Goal: Task Accomplishment & Management: Manage account settings

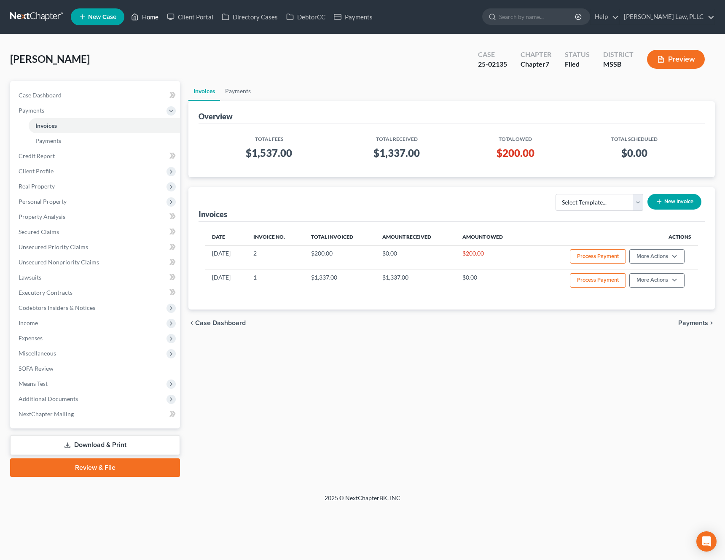
click at [151, 19] on link "Home" at bounding box center [145, 16] width 36 height 15
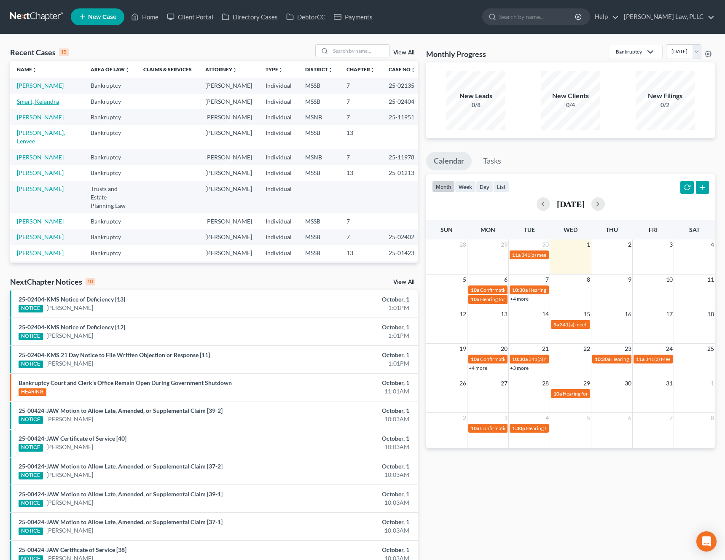
click at [44, 105] on link "Smart, Keiandra" at bounding box center [38, 101] width 42 height 7
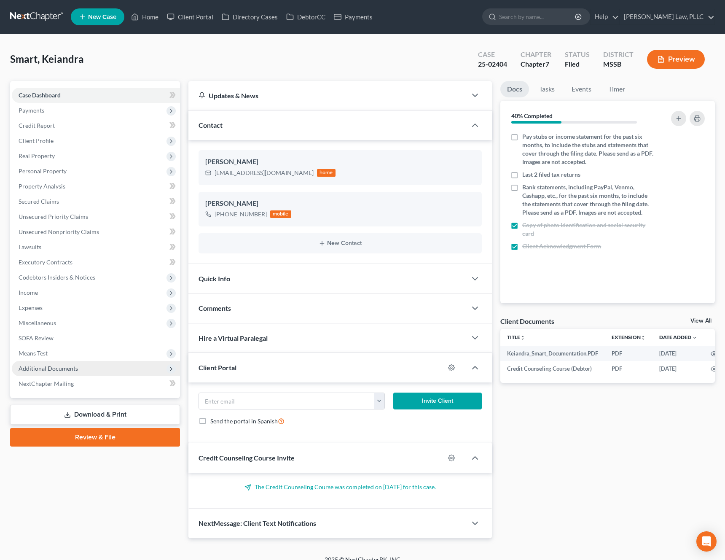
click at [65, 365] on span "Additional Documents" at bounding box center [48, 368] width 59 height 7
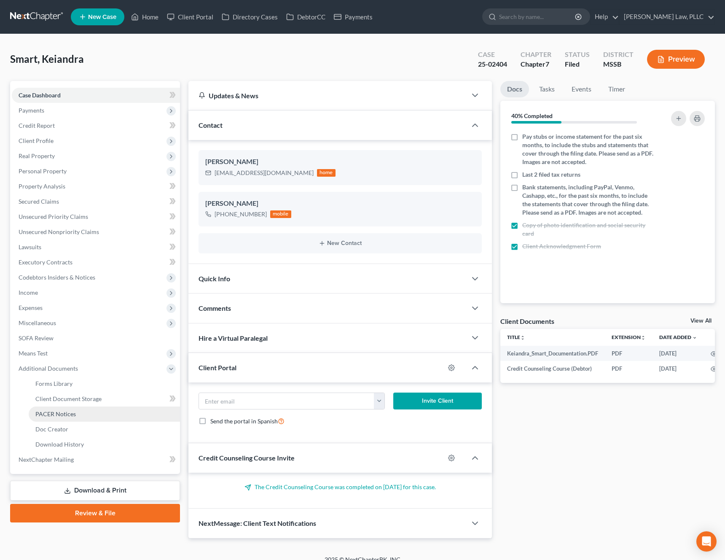
click at [62, 410] on link "PACER Notices" at bounding box center [104, 414] width 151 height 15
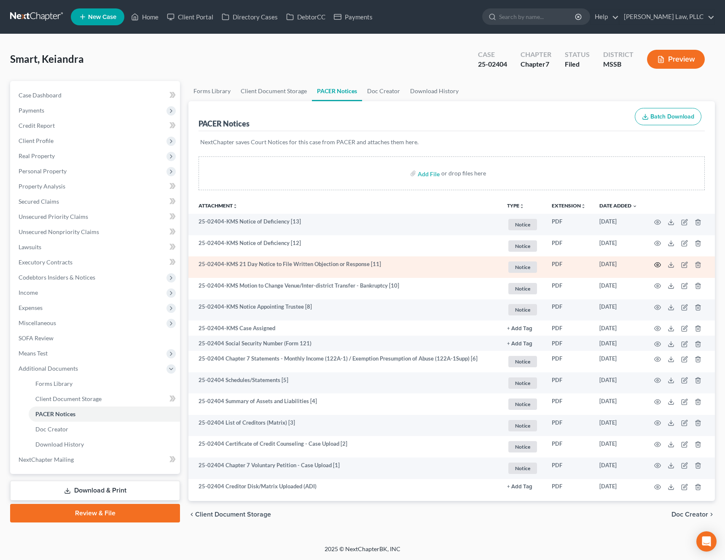
click at [658, 264] on icon "button" at bounding box center [658, 265] width 7 height 7
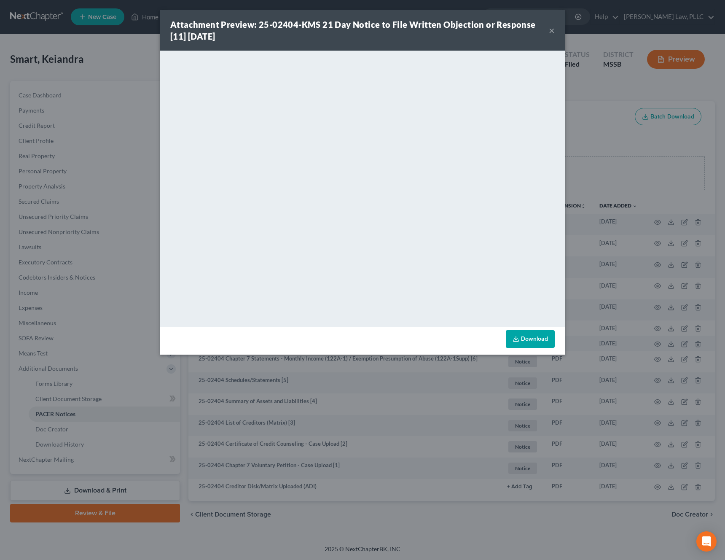
click at [551, 33] on button "×" at bounding box center [552, 30] width 6 height 10
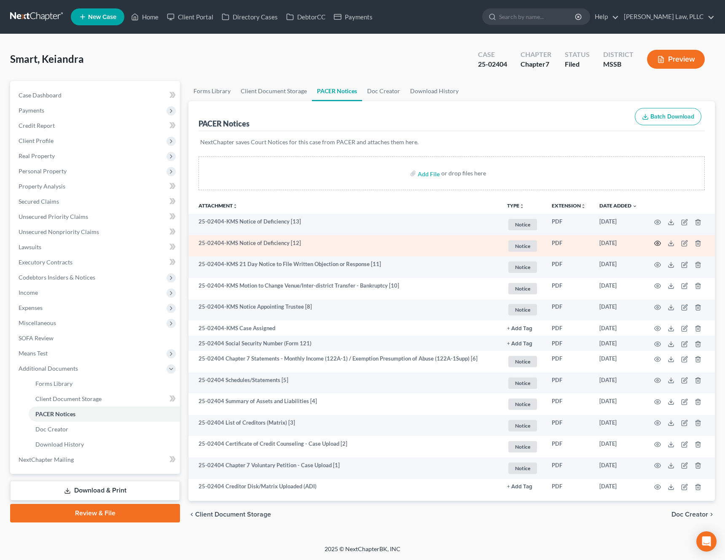
click at [659, 244] on icon "button" at bounding box center [658, 243] width 7 height 7
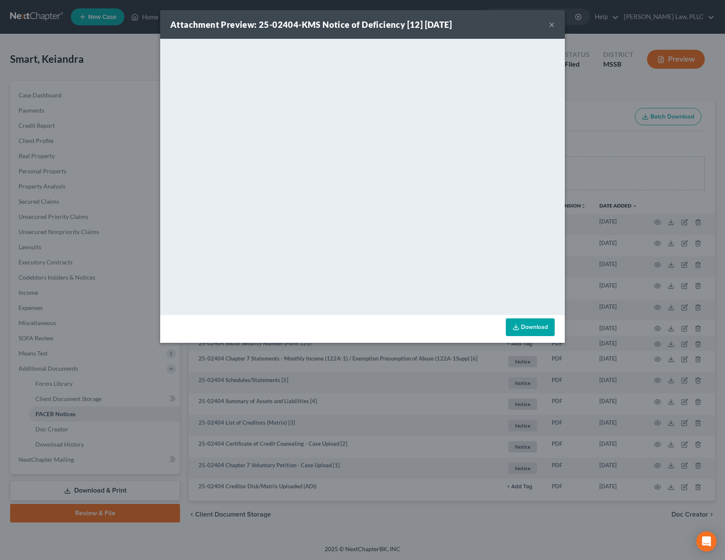
click at [553, 25] on button "×" at bounding box center [552, 24] width 6 height 10
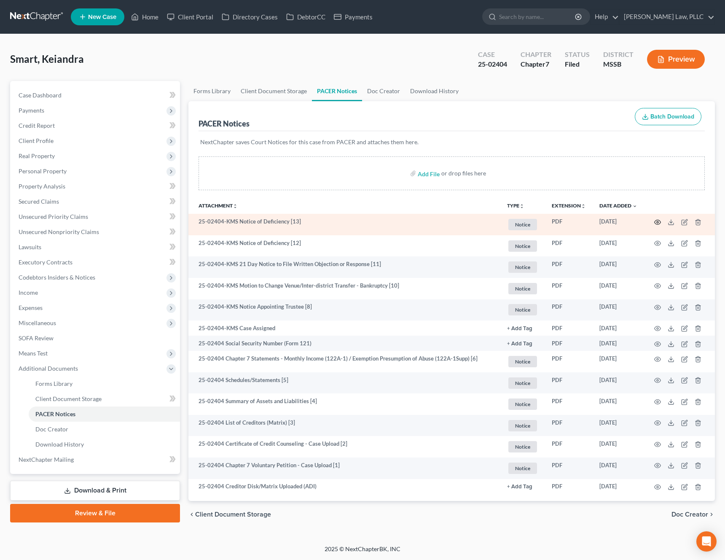
click at [657, 220] on icon "button" at bounding box center [658, 222] width 7 height 7
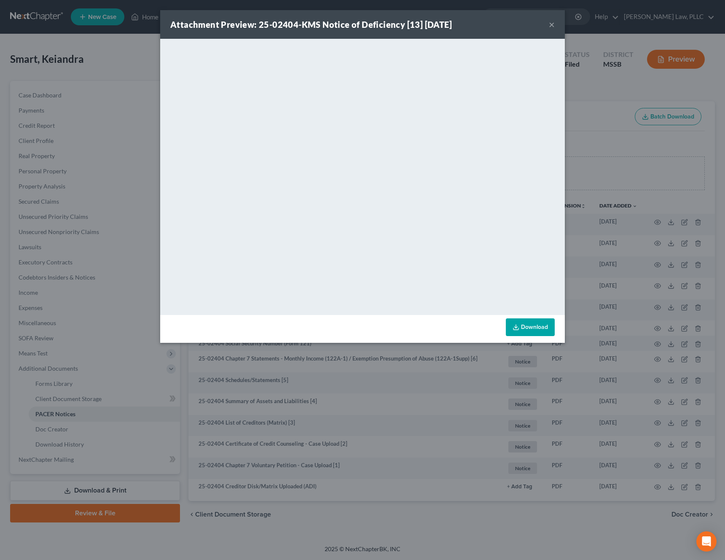
click at [552, 23] on button "×" at bounding box center [552, 24] width 6 height 10
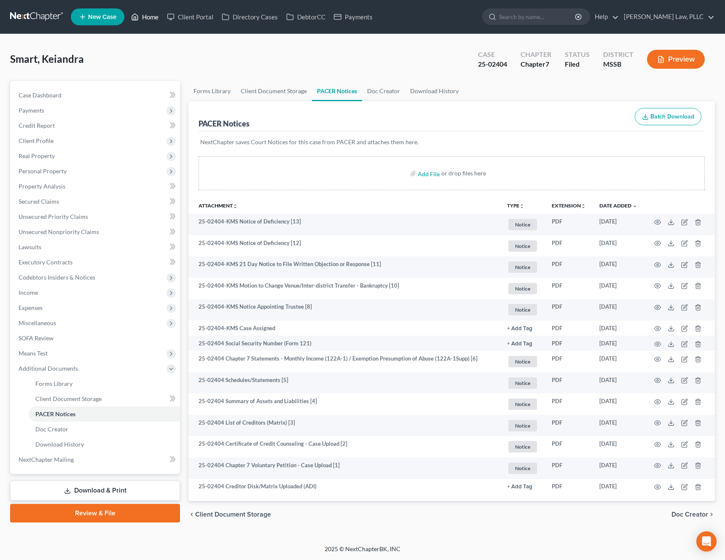
click at [146, 21] on link "Home" at bounding box center [145, 16] width 36 height 15
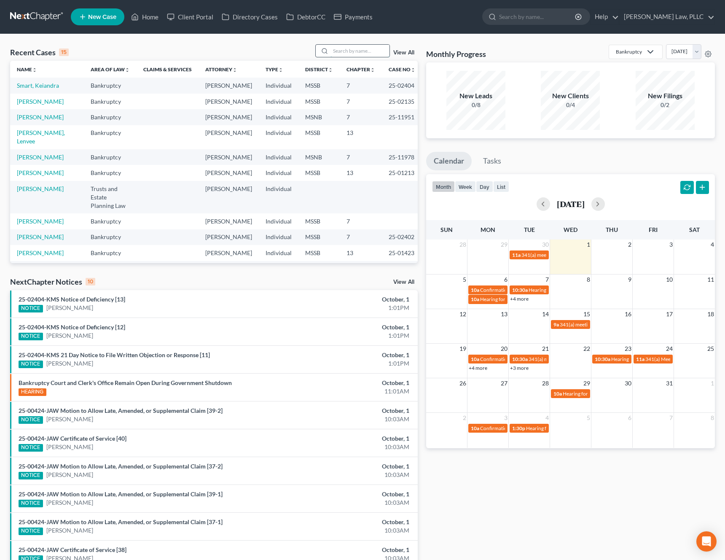
click at [380, 54] on input "search" at bounding box center [360, 51] width 59 height 12
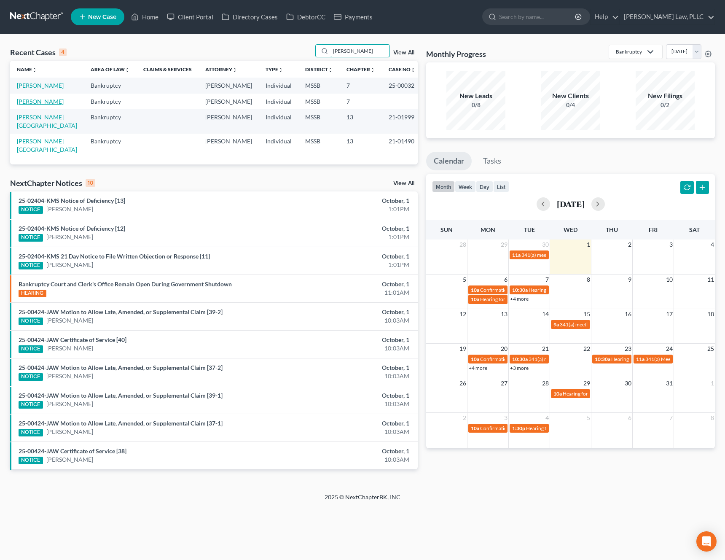
type input "ross"
click at [25, 101] on link "[PERSON_NAME]" at bounding box center [40, 101] width 47 height 7
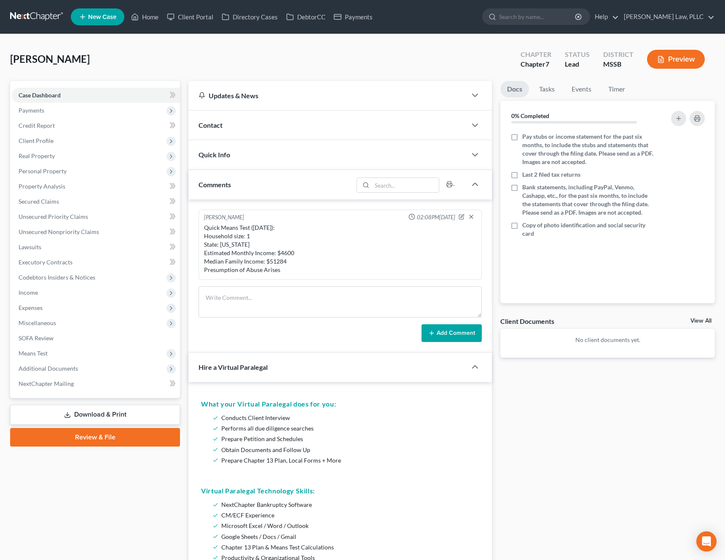
click at [270, 380] on div "Hire a Virtual Paralegal" at bounding box center [322, 367] width 267 height 29
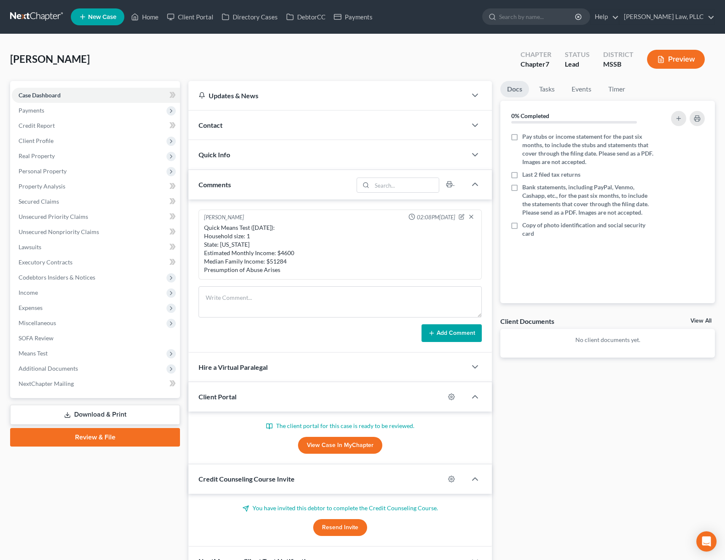
scroll to position [48, 0]
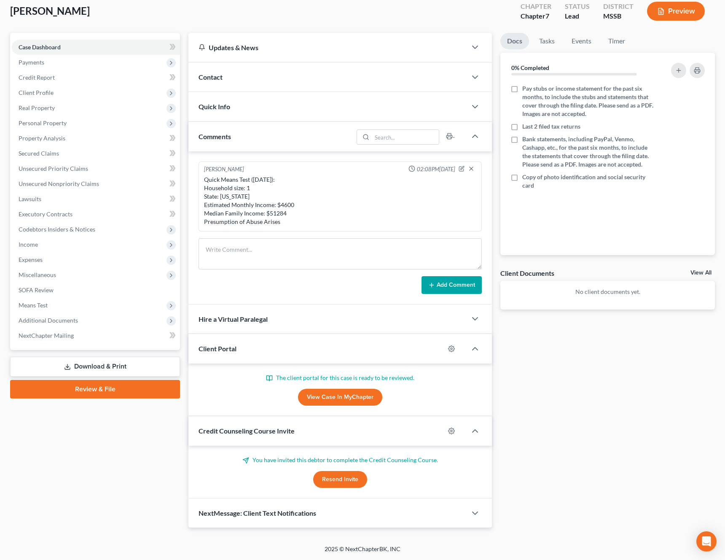
click at [341, 398] on link "View Case in MyChapter" at bounding box center [340, 397] width 84 height 17
click at [341, 478] on button "Resend Invite" at bounding box center [340, 479] width 54 height 17
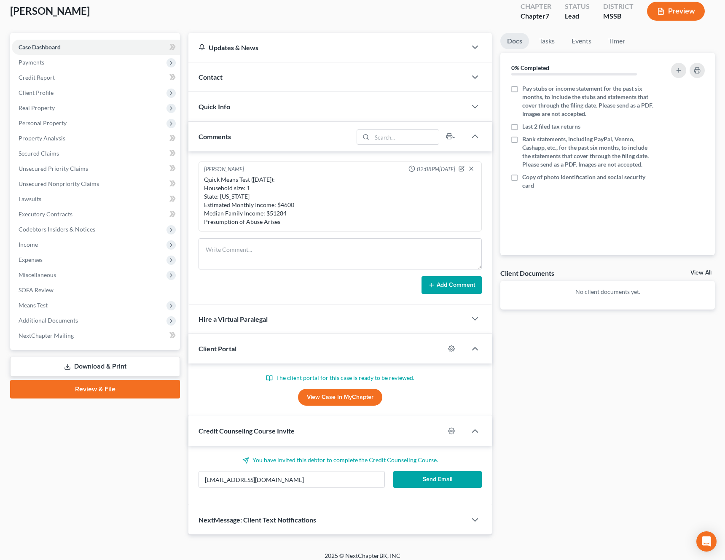
click at [421, 483] on button "Send Email" at bounding box center [438, 479] width 89 height 17
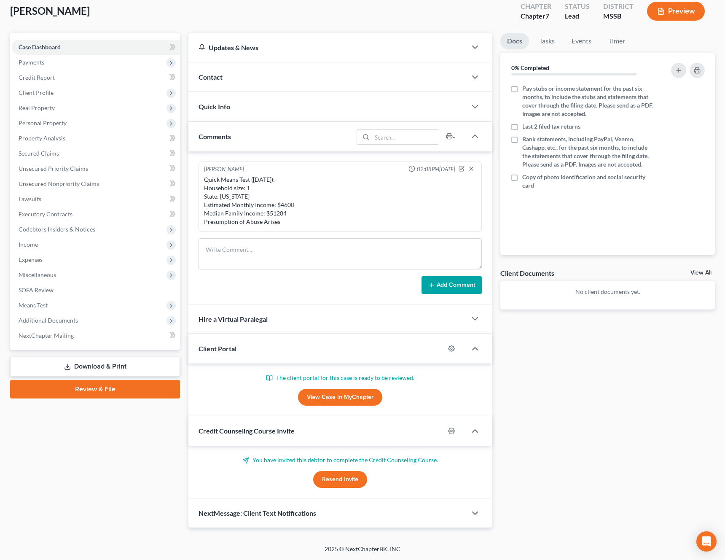
scroll to position [0, 0]
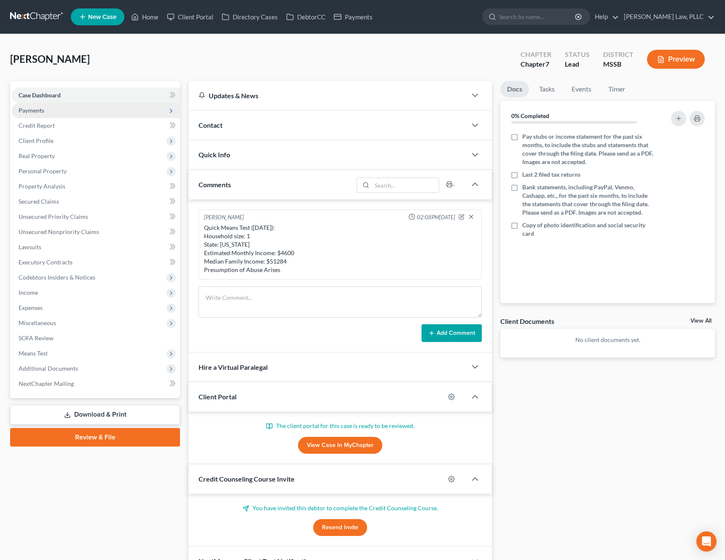
click at [37, 108] on span "Payments" at bounding box center [32, 110] width 26 height 7
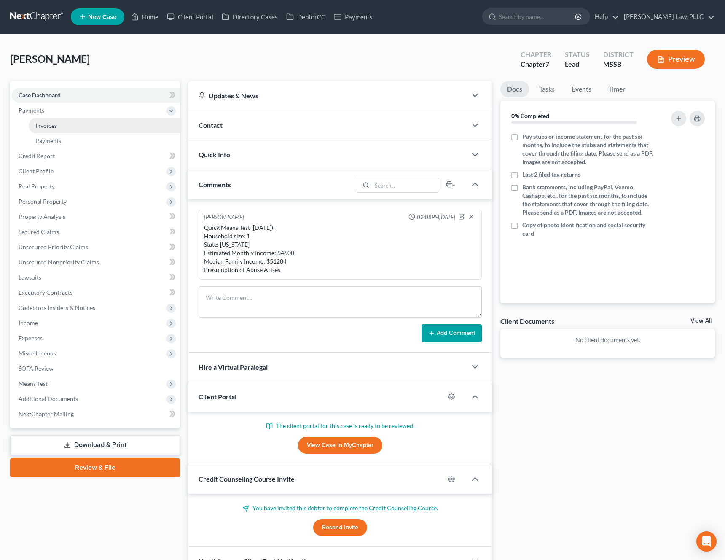
click at [41, 124] on span "Invoices" at bounding box center [46, 125] width 22 height 7
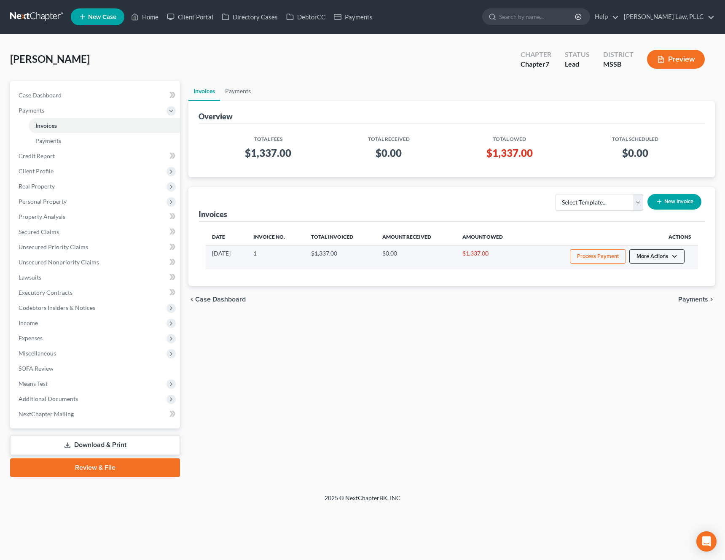
click at [665, 261] on button "More Actions" at bounding box center [657, 256] width 55 height 14
click at [658, 275] on link "View/Edit" at bounding box center [669, 274] width 99 height 14
select select "0"
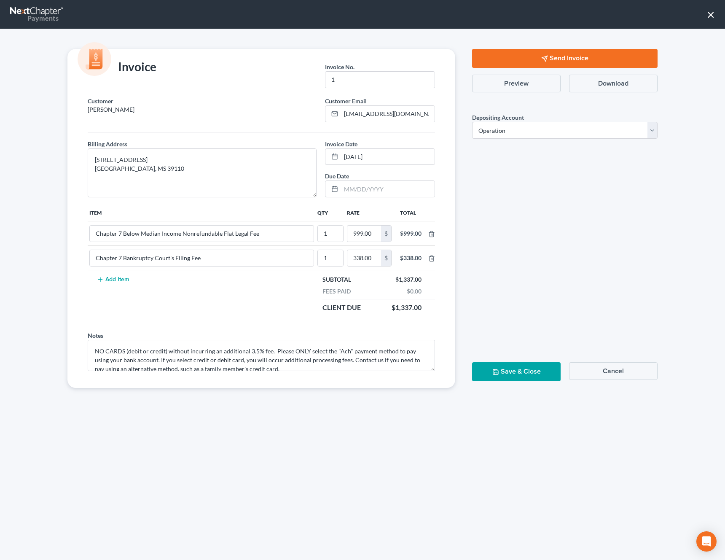
click at [559, 61] on button "Send Invoice" at bounding box center [565, 58] width 186 height 19
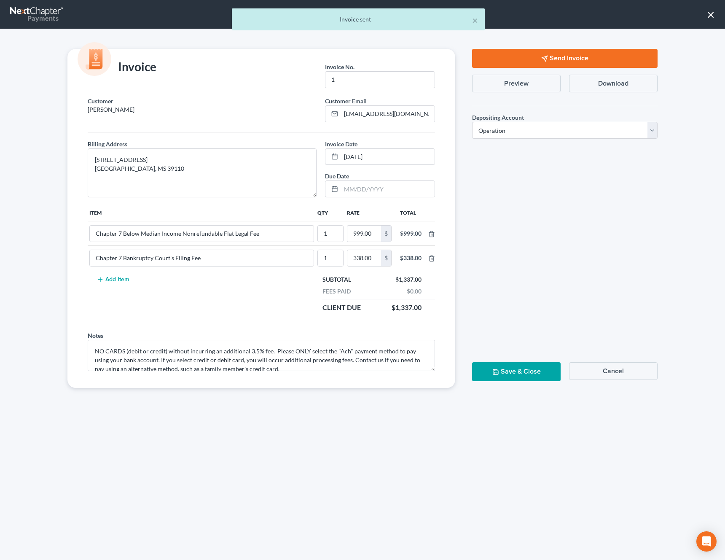
click at [519, 371] on button "Save & Close" at bounding box center [516, 371] width 89 height 19
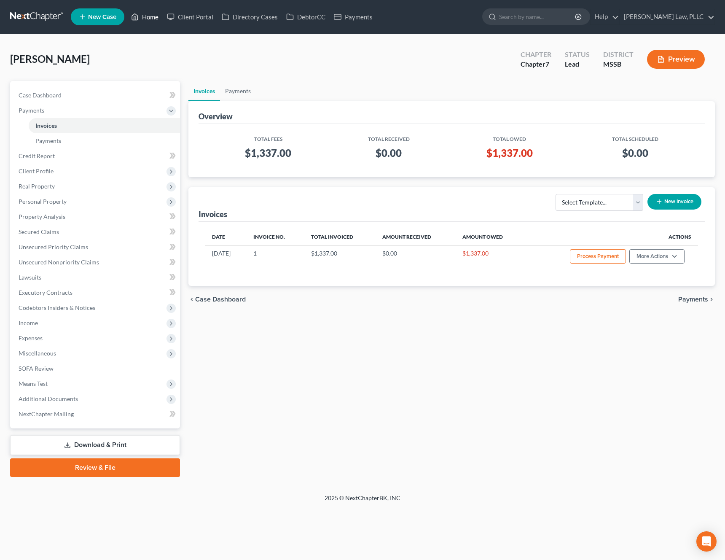
click at [152, 16] on link "Home" at bounding box center [145, 16] width 36 height 15
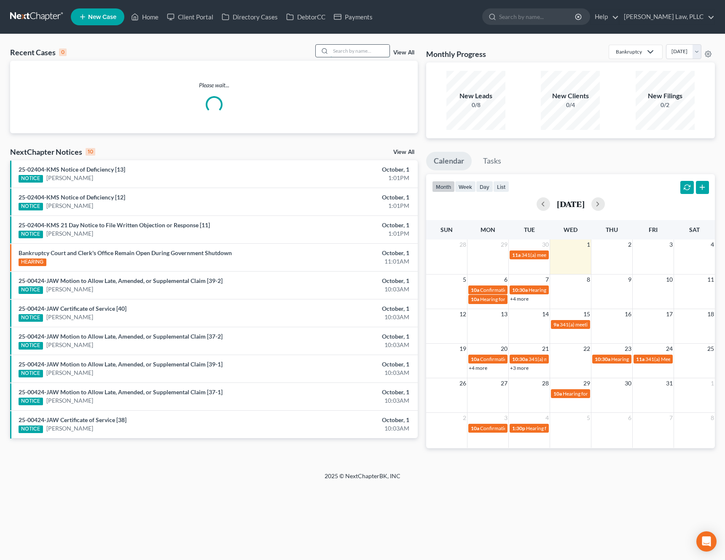
click at [361, 49] on input "search" at bounding box center [360, 51] width 59 height 12
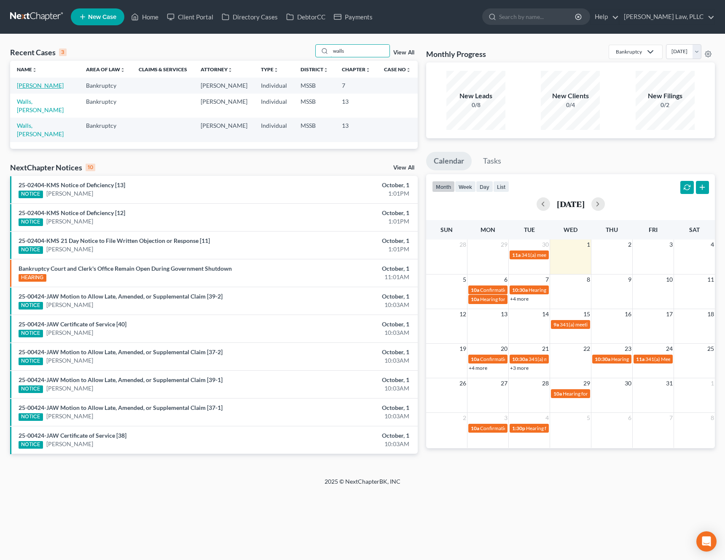
type input "walls"
click at [39, 84] on link "[PERSON_NAME]" at bounding box center [40, 85] width 47 height 7
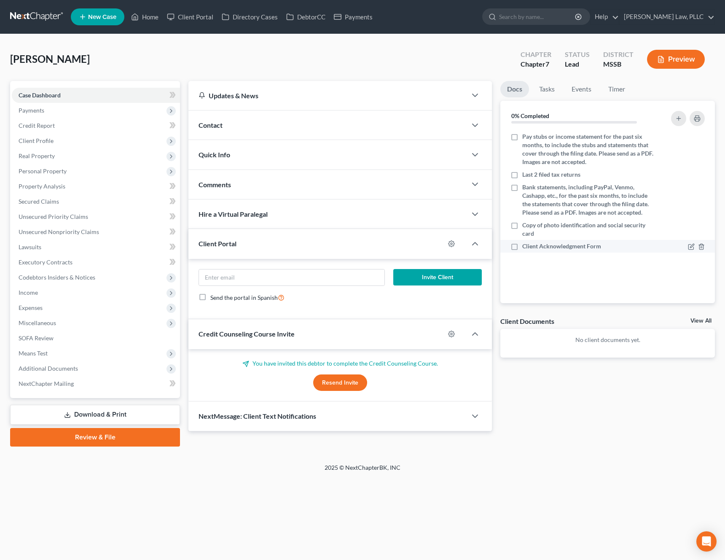
click at [523, 249] on label "Client Acknowledgment Form" at bounding box center [562, 246] width 79 height 8
click at [526, 248] on input "Client Acknowledgment Form" at bounding box center [528, 244] width 5 height 5
checkbox input "true"
click at [83, 110] on span "Payments" at bounding box center [96, 110] width 168 height 15
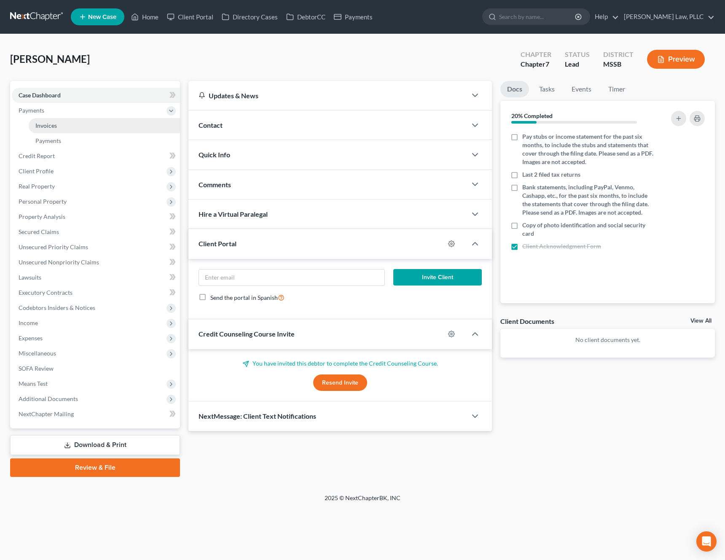
click at [70, 126] on link "Invoices" at bounding box center [104, 125] width 151 height 15
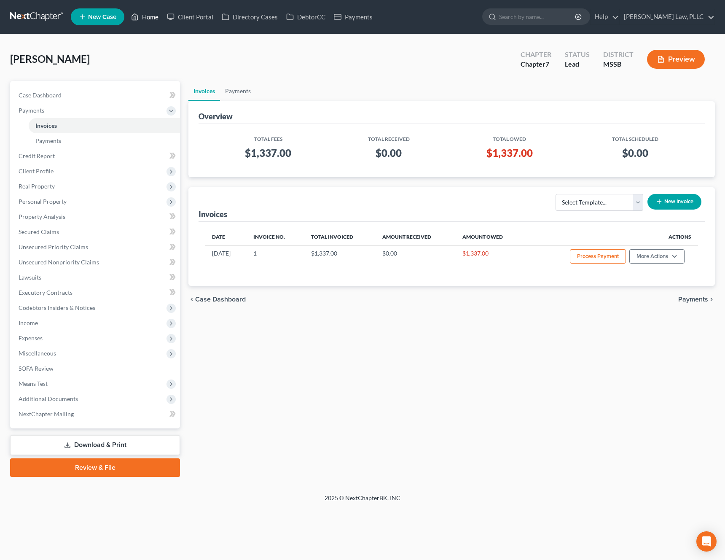
click at [149, 20] on link "Home" at bounding box center [145, 16] width 36 height 15
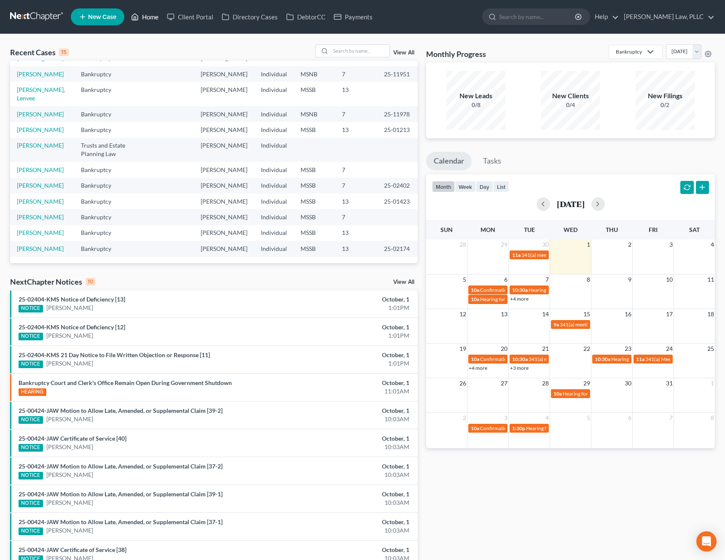
scroll to position [106, 0]
click at [28, 133] on link "[PERSON_NAME]" at bounding box center [40, 129] width 47 height 7
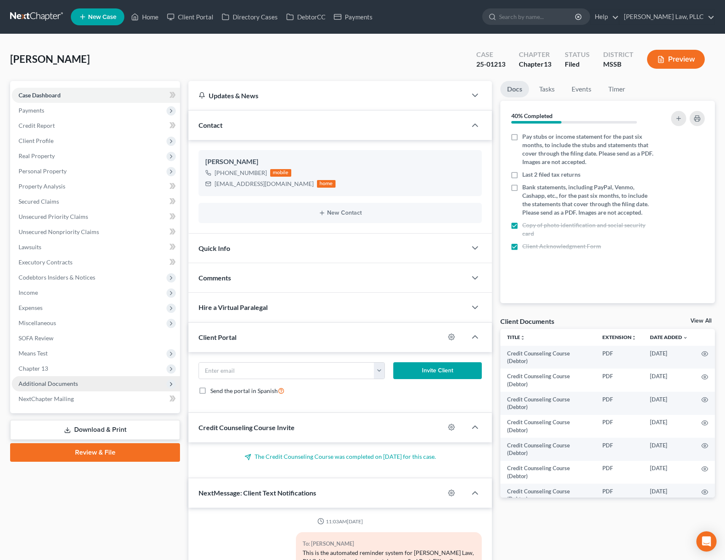
scroll to position [1089, 0]
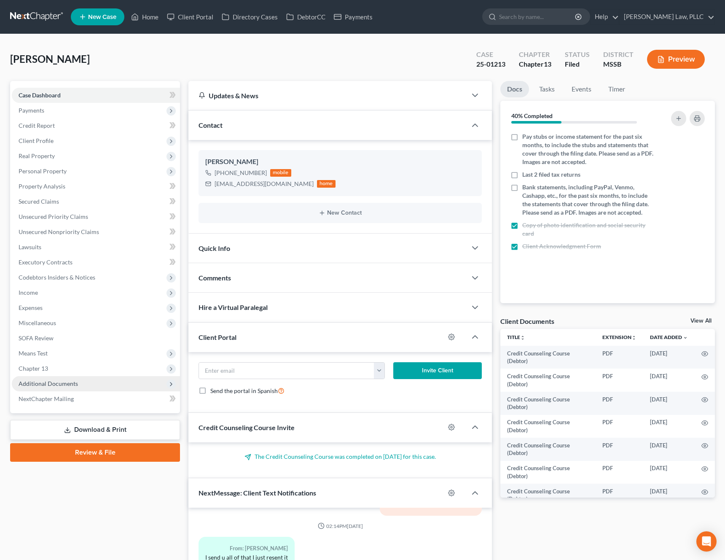
click at [93, 383] on span "Additional Documents" at bounding box center [96, 383] width 168 height 15
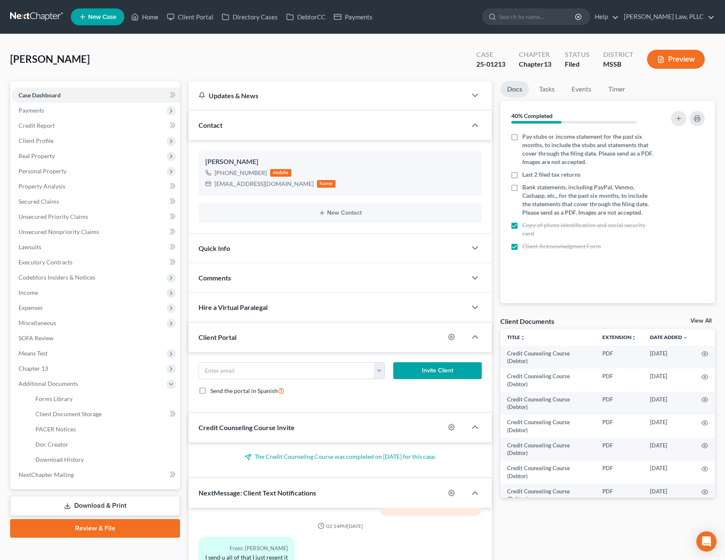
click at [102, 507] on link "Download & Print" at bounding box center [95, 506] width 170 height 20
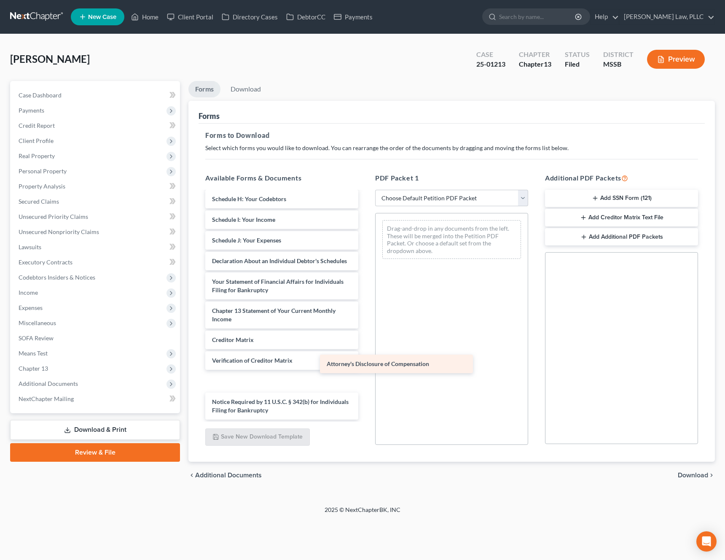
scroll to position [379, 0]
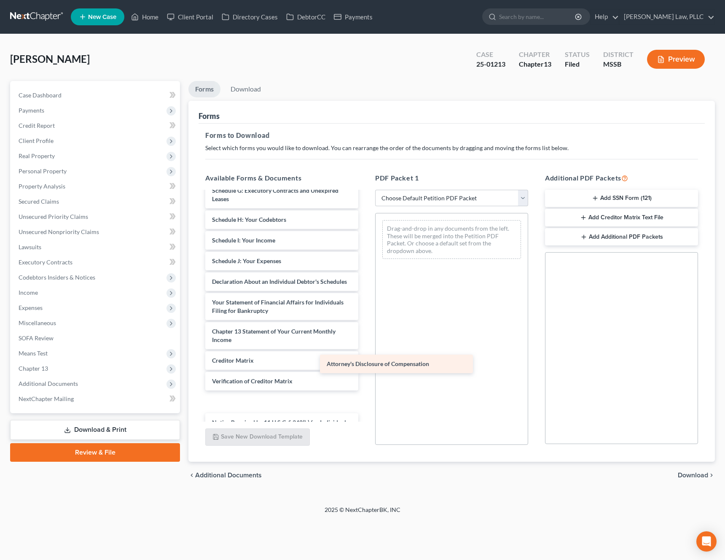
drag, startPoint x: 281, startPoint y: 410, endPoint x: 439, endPoint y: 338, distance: 172.7
click at [365, 338] on div "Attorney's Disclosure of Compensation Credit Counseling Course (Debtor) Credit …" at bounding box center [282, 126] width 167 height 627
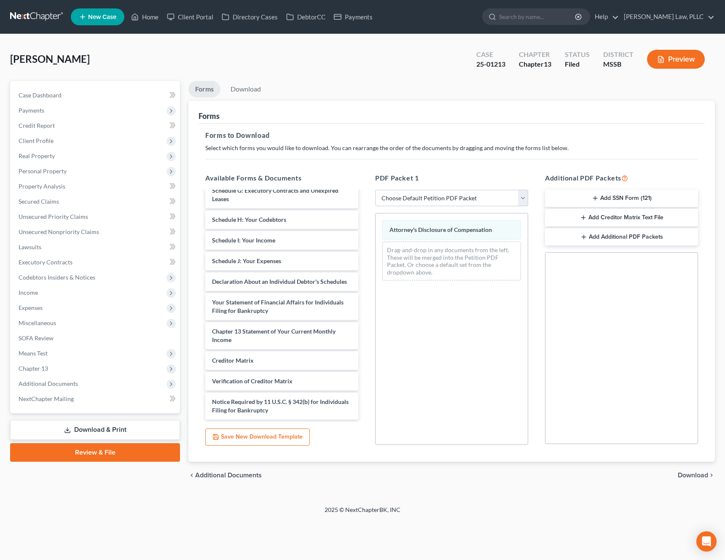
click at [693, 476] on span "Download" at bounding box center [693, 475] width 30 height 7
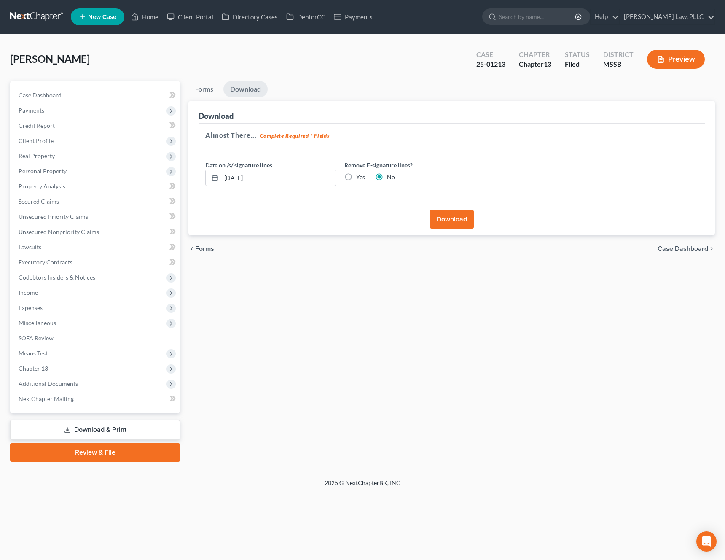
click at [465, 218] on button "Download" at bounding box center [452, 219] width 44 height 19
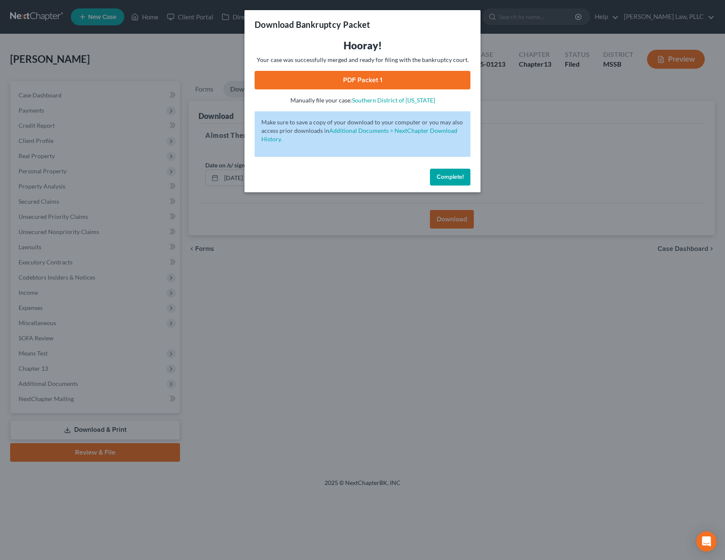
click at [381, 80] on link "PDF Packet 1" at bounding box center [363, 80] width 216 height 19
click at [445, 180] on span "Complete!" at bounding box center [450, 176] width 27 height 7
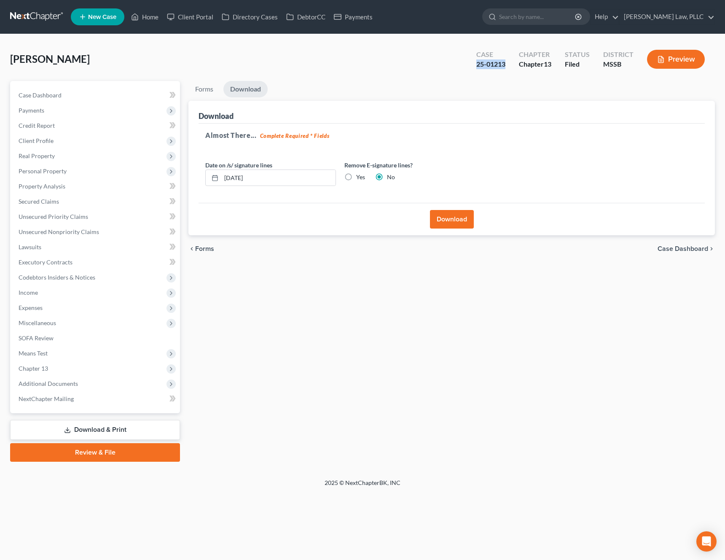
drag, startPoint x: 504, startPoint y: 65, endPoint x: 477, endPoint y: 66, distance: 27.8
click at [477, 66] on div "25-01213" at bounding box center [491, 64] width 29 height 10
copy div "25-01213"
click at [147, 22] on link "Home" at bounding box center [145, 16] width 36 height 15
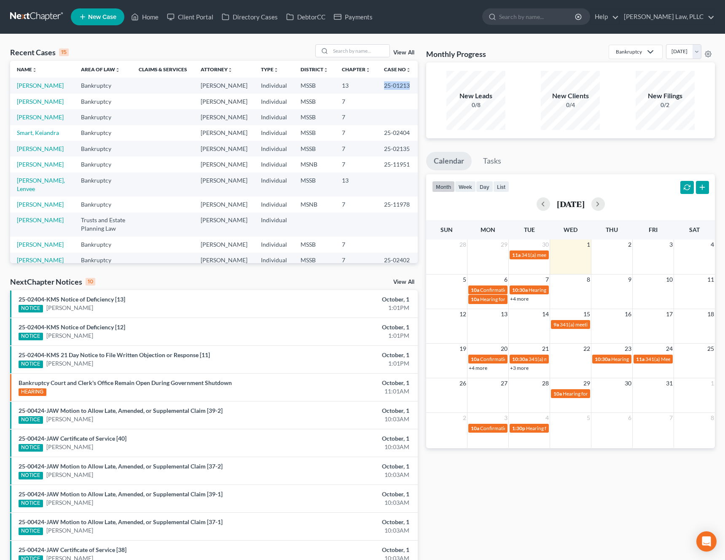
drag, startPoint x: 410, startPoint y: 86, endPoint x: 385, endPoint y: 87, distance: 25.7
click at [385, 87] on td "25-01213" at bounding box center [398, 86] width 40 height 16
copy td "25-01213"
click at [288, 277] on div "NextChapter Notices 10 View All" at bounding box center [214, 283] width 408 height 13
click at [361, 45] on input "search" at bounding box center [360, 51] width 59 height 12
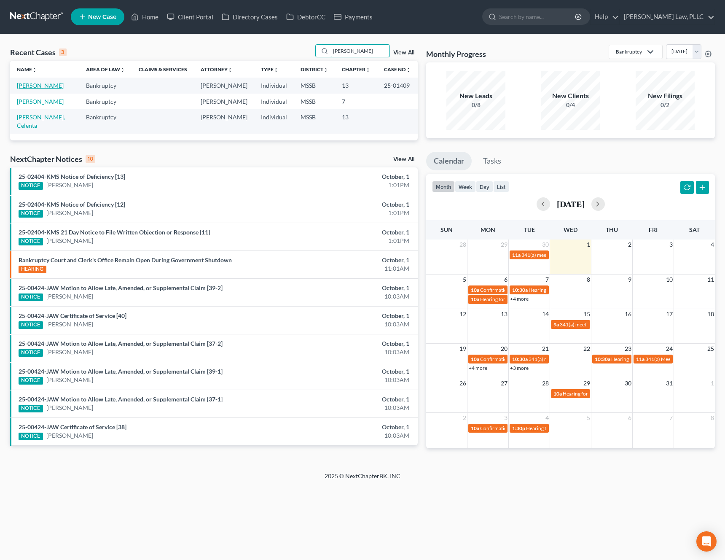
type input "sims"
click at [30, 85] on link "[PERSON_NAME]" at bounding box center [40, 85] width 47 height 7
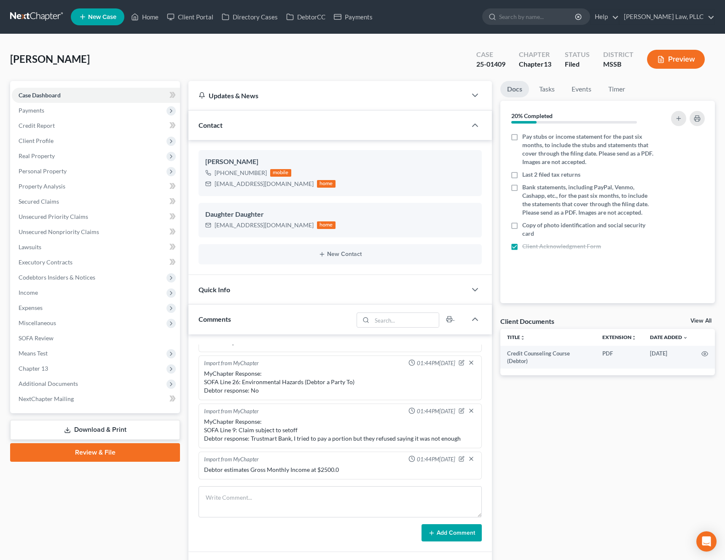
scroll to position [856, 0]
click at [67, 386] on span "Additional Documents" at bounding box center [48, 383] width 59 height 7
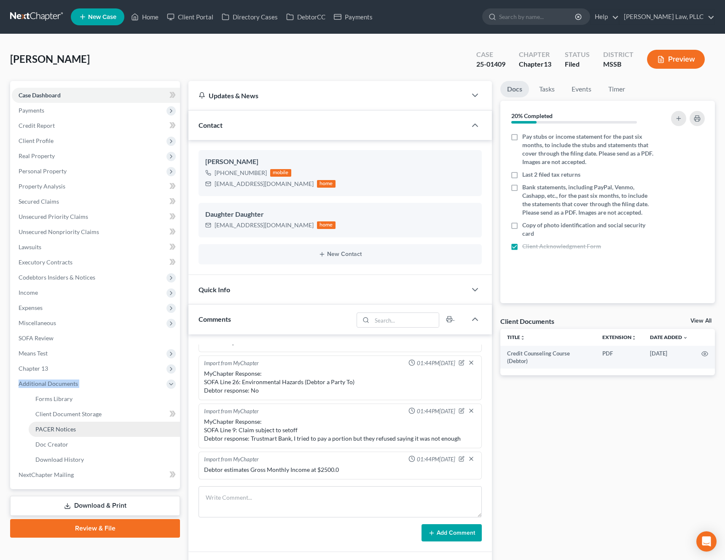
click at [85, 436] on link "PACER Notices" at bounding box center [104, 429] width 151 height 15
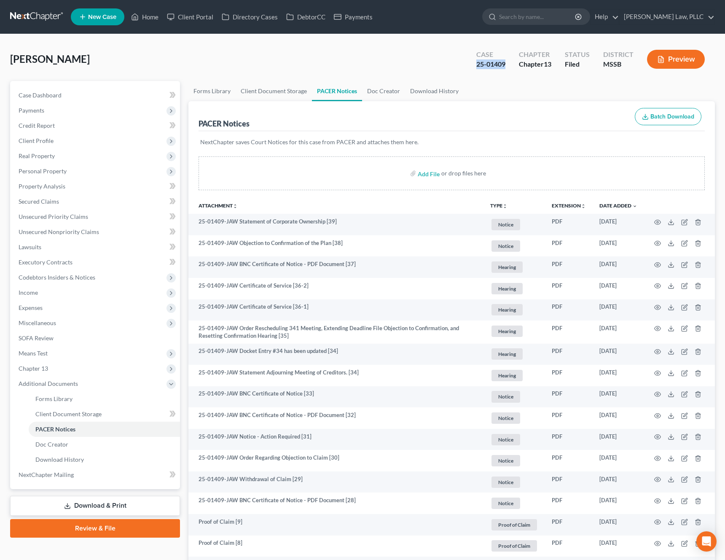
drag, startPoint x: 510, startPoint y: 62, endPoint x: 471, endPoint y: 65, distance: 38.9
click at [471, 65] on div "Case 25-01409" at bounding box center [491, 60] width 43 height 25
copy div "25-01409"
click at [92, 411] on span "Client Document Storage" at bounding box center [68, 413] width 66 height 7
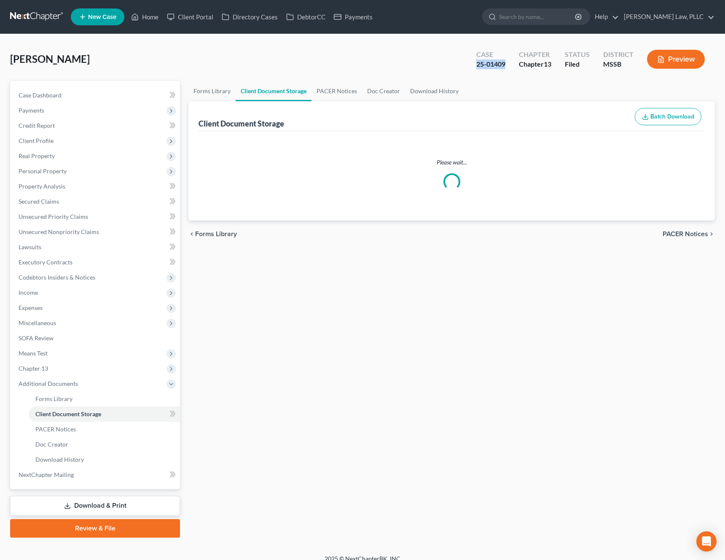
select select "4"
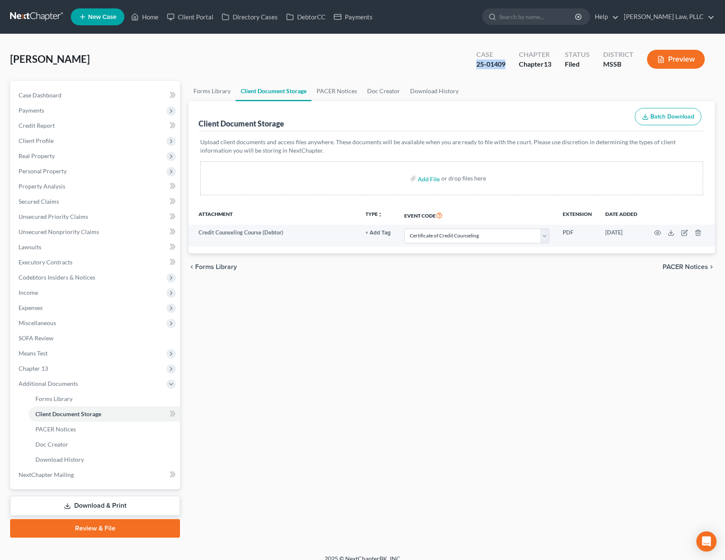
drag, startPoint x: 507, startPoint y: 65, endPoint x: 475, endPoint y: 66, distance: 32.5
click at [475, 66] on div "Case 25-01409" at bounding box center [491, 60] width 43 height 25
copy div "25-01409"
click at [195, 13] on link "Client Portal" at bounding box center [190, 16] width 55 height 15
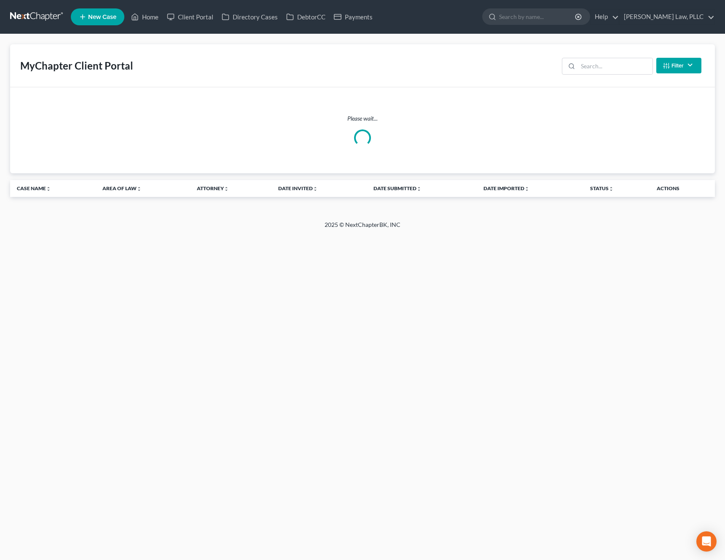
click at [653, 68] on div "Filter Status Filter... Invited With Payment Invited Without Payment Invited Pa…" at bounding box center [632, 65] width 146 height 22
click at [634, 68] on input "search" at bounding box center [615, 66] width 75 height 16
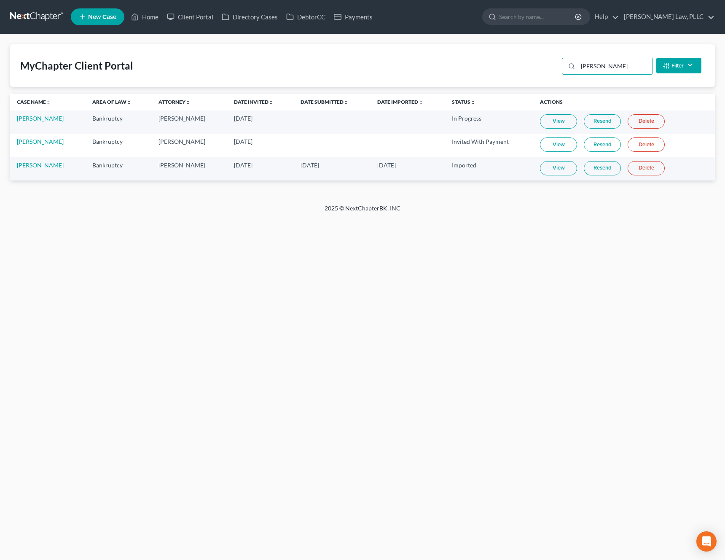
type input "sims"
click at [550, 170] on link "View" at bounding box center [558, 168] width 37 height 14
click at [141, 16] on link "Home" at bounding box center [145, 16] width 36 height 15
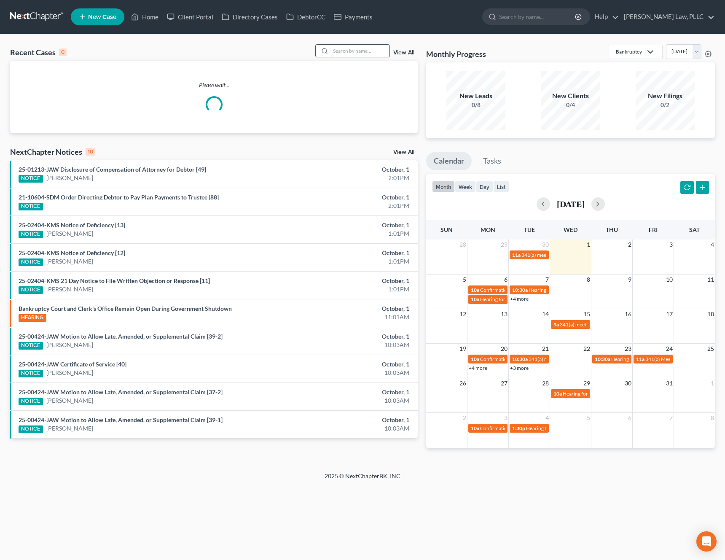
click at [386, 52] on input "search" at bounding box center [360, 51] width 59 height 12
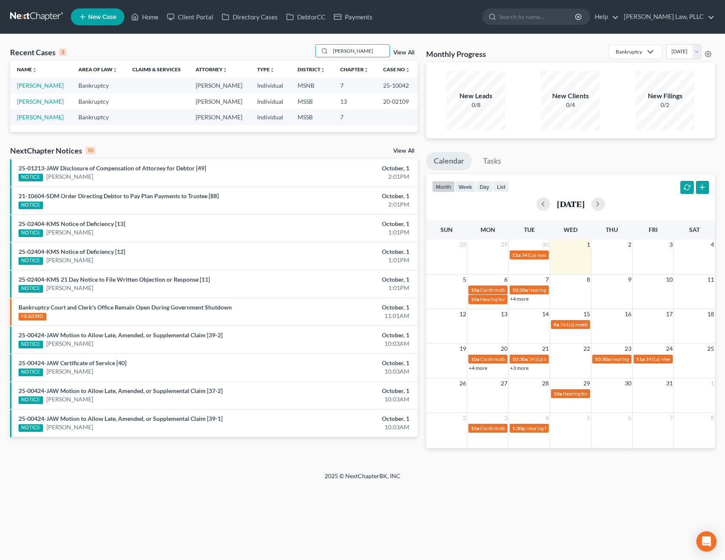
type input "bates"
click at [36, 106] on td "[PERSON_NAME]" at bounding box center [41, 102] width 62 height 16
click at [36, 105] on link "[PERSON_NAME]" at bounding box center [40, 101] width 47 height 7
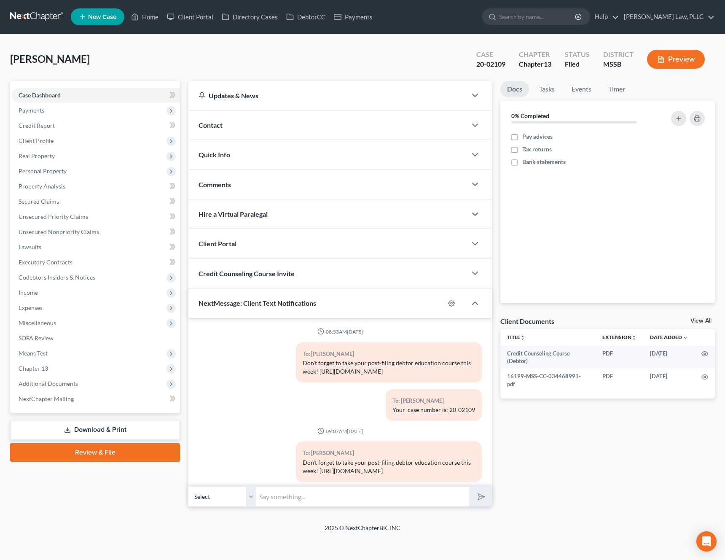
scroll to position [458, 0]
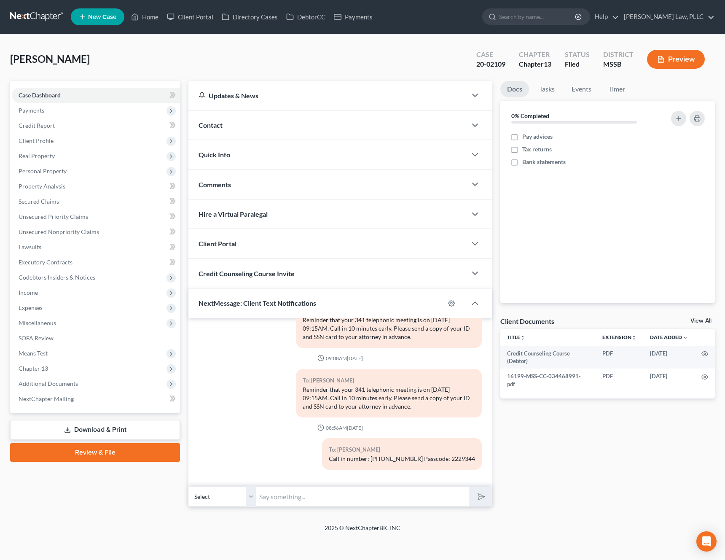
click at [304, 133] on div "Contact" at bounding box center [328, 125] width 278 height 29
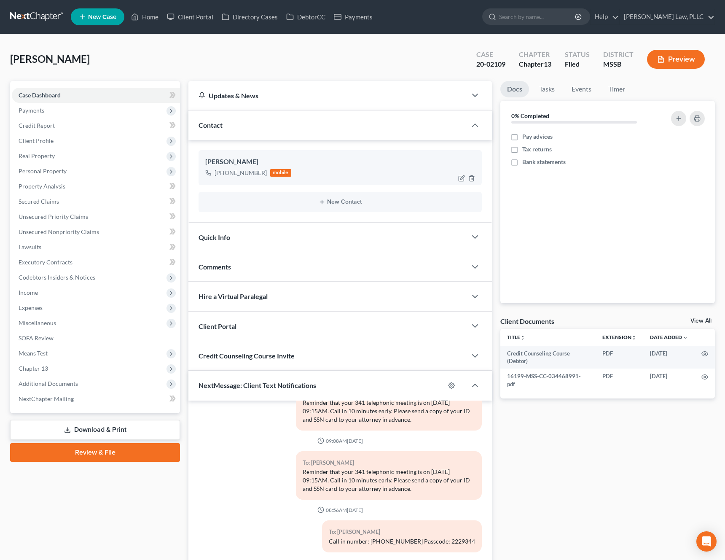
click at [262, 174] on div "+1 (769) 666-5505" at bounding box center [241, 173] width 52 height 8
drag, startPoint x: 263, startPoint y: 174, endPoint x: 223, endPoint y: 175, distance: 40.5
click at [223, 175] on div "+1 (769) 666-5505" at bounding box center [241, 173] width 52 height 8
copy div "(769) 666-5505"
click at [143, 16] on link "Home" at bounding box center [145, 16] width 36 height 15
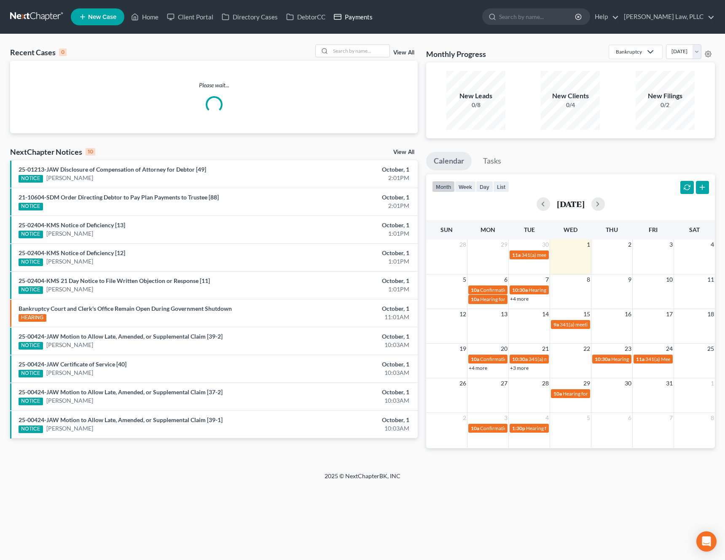
click at [370, 22] on link "Payments" at bounding box center [353, 16] width 47 height 15
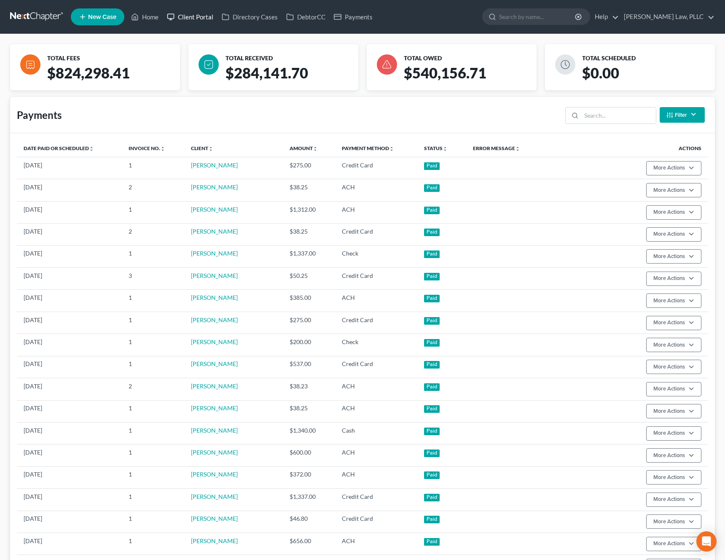
click at [201, 21] on link "Client Portal" at bounding box center [190, 16] width 55 height 15
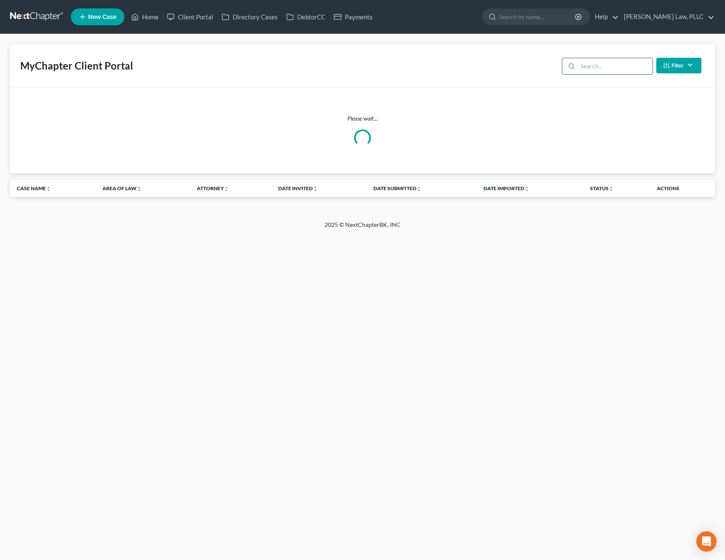
click at [603, 68] on input "search" at bounding box center [615, 66] width 75 height 16
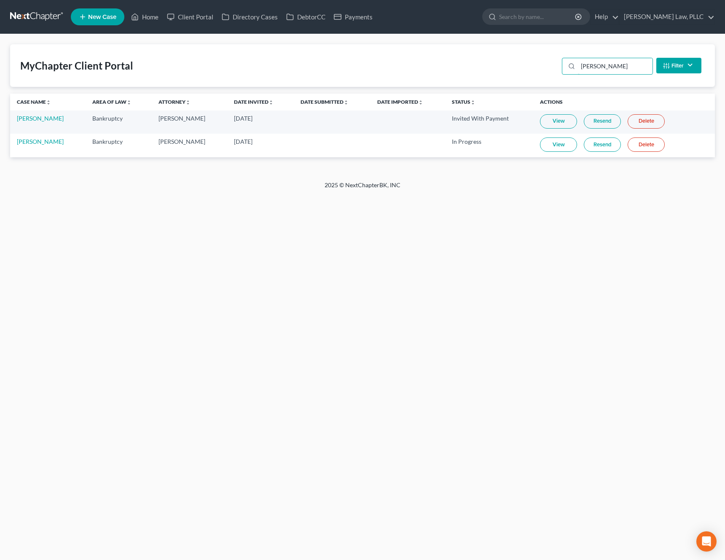
type input "henry"
click at [38, 143] on link "[PERSON_NAME]" at bounding box center [40, 141] width 47 height 7
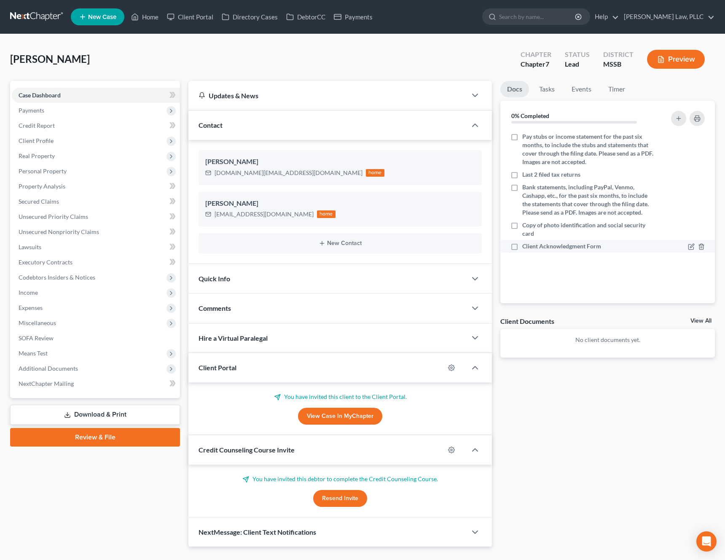
click at [526, 243] on span "Client Acknowledgment Form" at bounding box center [562, 246] width 79 height 8
click at [526, 243] on input "Client Acknowledgment Form" at bounding box center [528, 244] width 5 height 5
checkbox input "true"
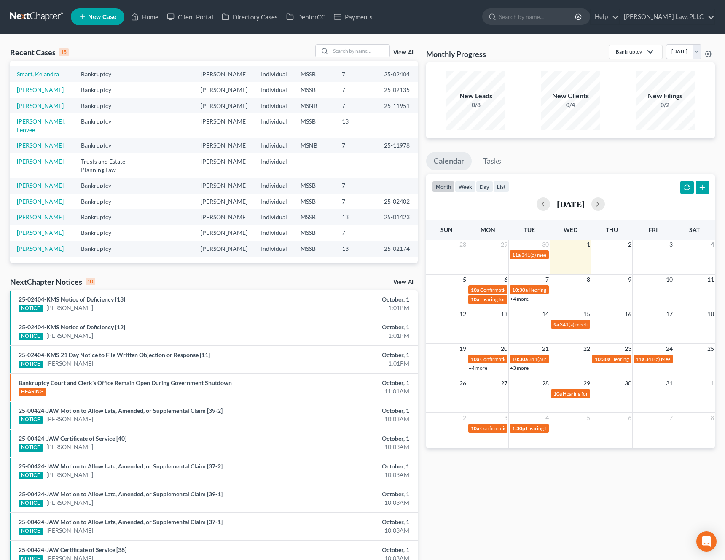
scroll to position [155, 0]
click at [74, 157] on td "Trusts and Estate Planning Law" at bounding box center [103, 166] width 58 height 24
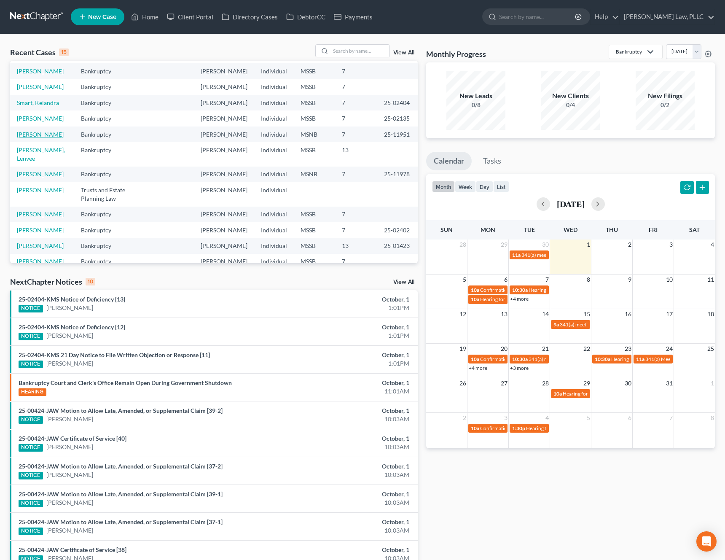
scroll to position [61, 0]
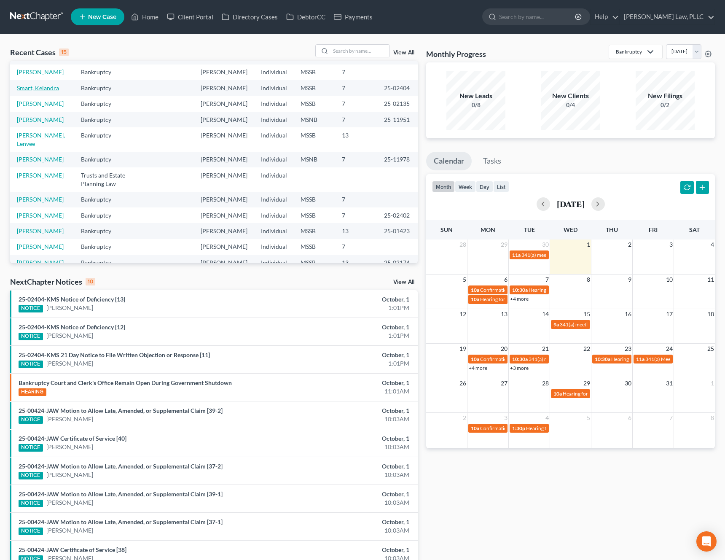
click at [27, 92] on link "Smart, Keiandra" at bounding box center [38, 87] width 42 height 7
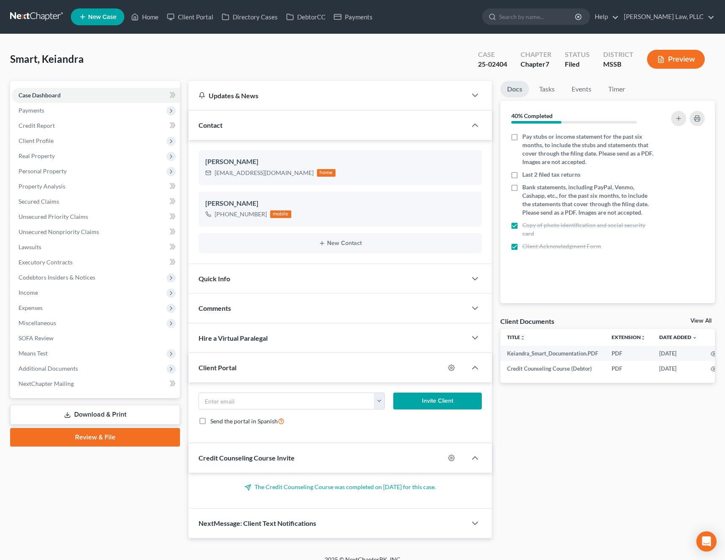
scroll to position [11, 0]
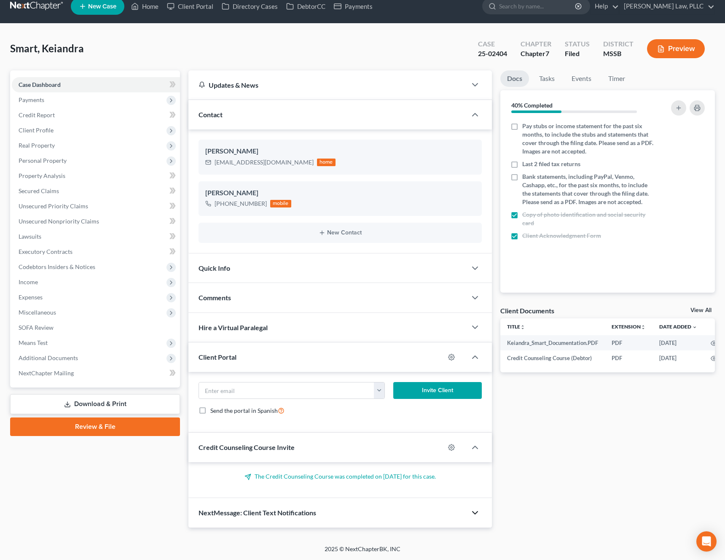
click at [480, 516] on icon "button" at bounding box center [475, 513] width 10 height 10
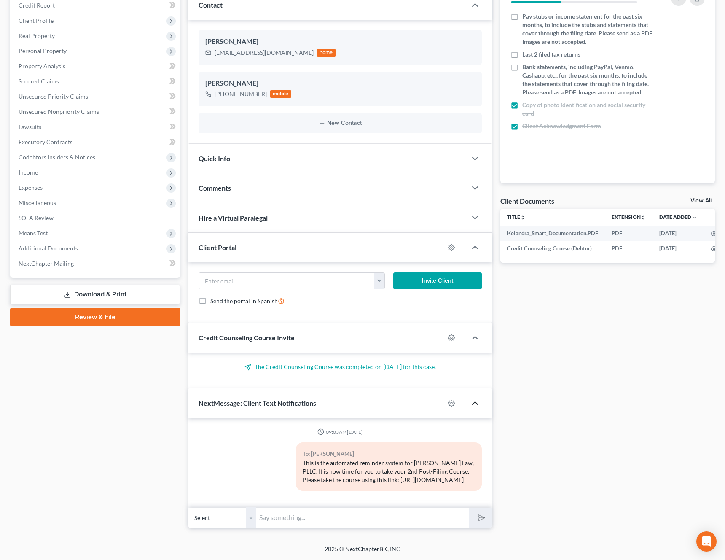
scroll to position [137, 0]
click at [450, 400] on icon "button" at bounding box center [451, 403] width 7 height 7
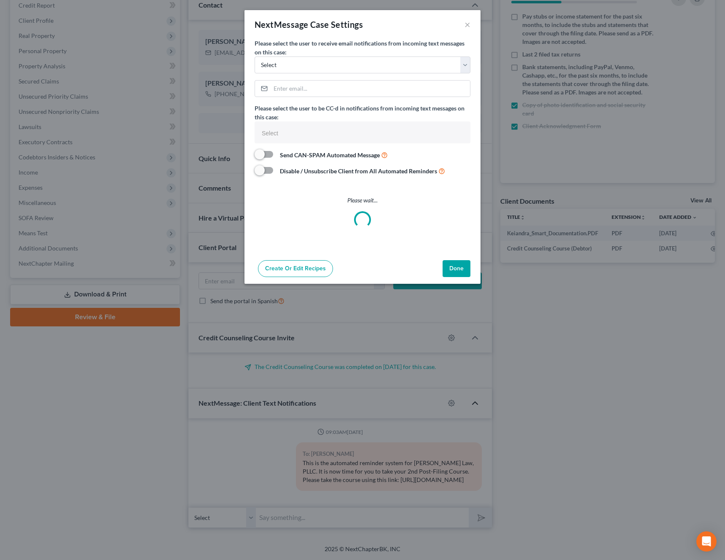
select select
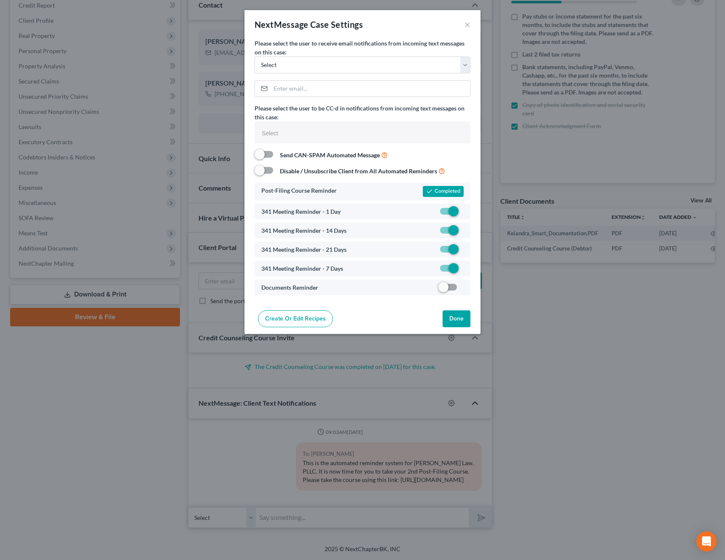
click at [464, 289] on label at bounding box center [464, 289] width 0 height 0
click at [467, 286] on input "checkbox" at bounding box center [469, 285] width 5 height 5
checkbox input "true"
click at [462, 317] on button "Done" at bounding box center [457, 318] width 28 height 17
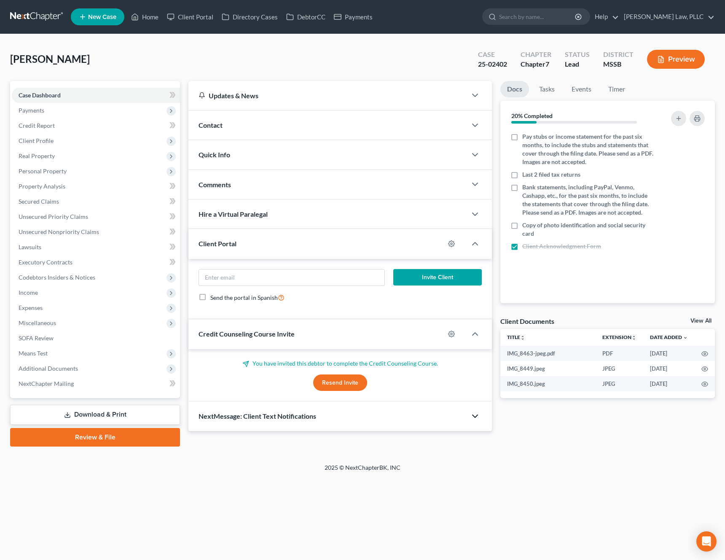
click at [478, 415] on icon "button" at bounding box center [475, 416] width 10 height 10
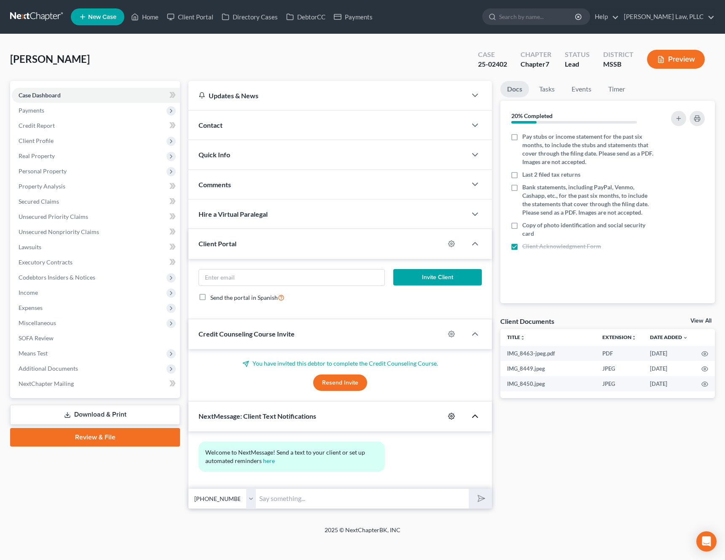
click at [452, 418] on icon "button" at bounding box center [452, 416] width 6 height 6
select select
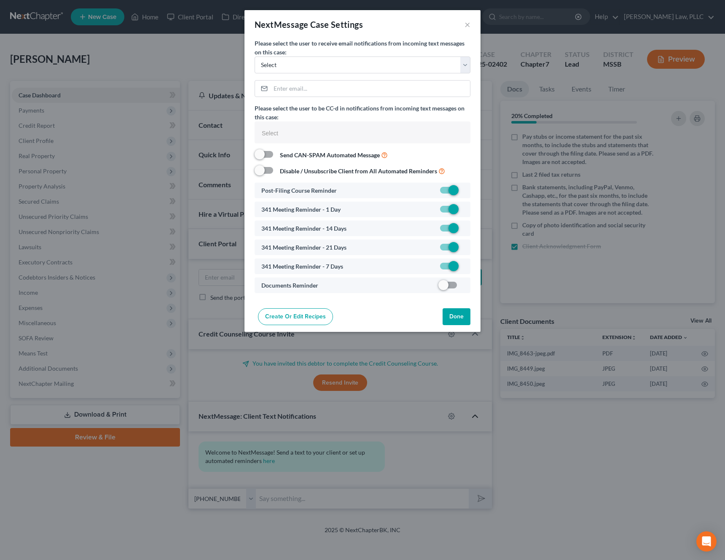
click at [464, 287] on label at bounding box center [464, 287] width 0 height 0
click at [467, 285] on input "checkbox" at bounding box center [469, 283] width 5 height 5
checkbox input "true"
click at [459, 322] on button "Done" at bounding box center [457, 316] width 28 height 17
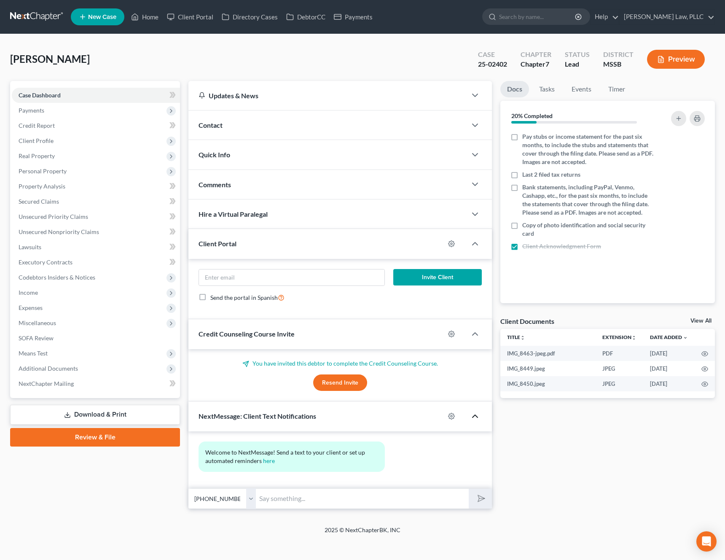
click at [313, 131] on div "Contact" at bounding box center [328, 125] width 278 height 29
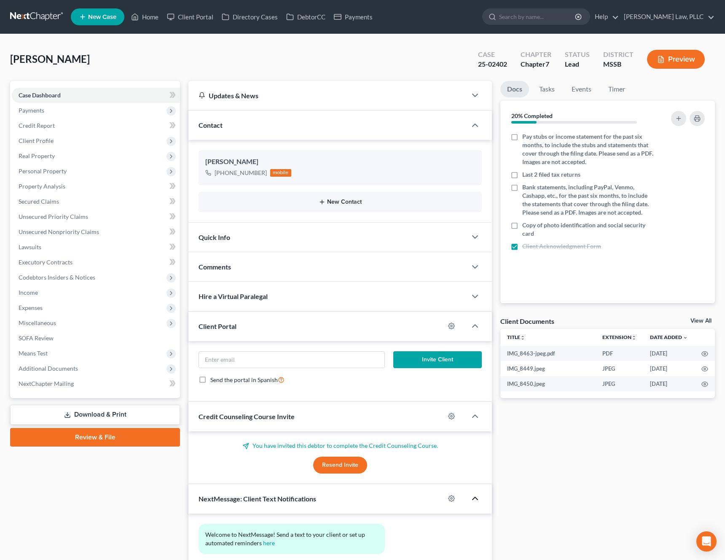
click at [329, 203] on button "New Contact" at bounding box center [340, 202] width 270 height 7
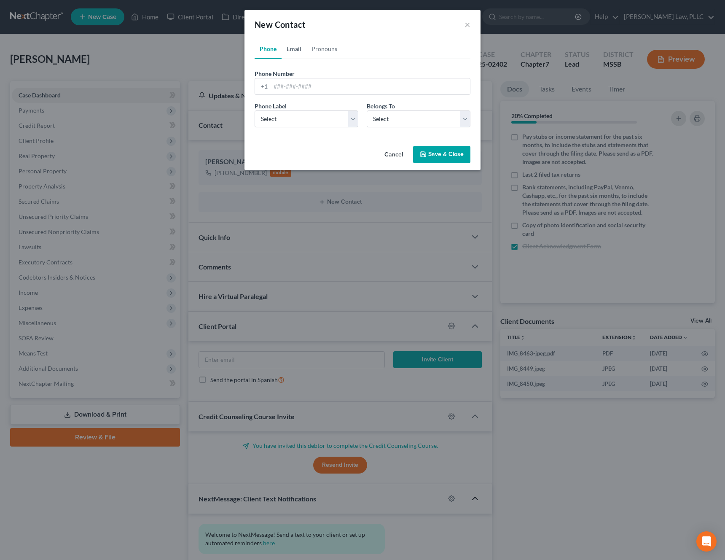
click at [295, 47] on link "Email" at bounding box center [294, 49] width 25 height 20
click at [300, 88] on input "email" at bounding box center [371, 86] width 200 height 16
paste input "[EMAIL_ADDRESS][DOMAIN_NAME]"
type input "[EMAIL_ADDRESS][DOMAIN_NAME]"
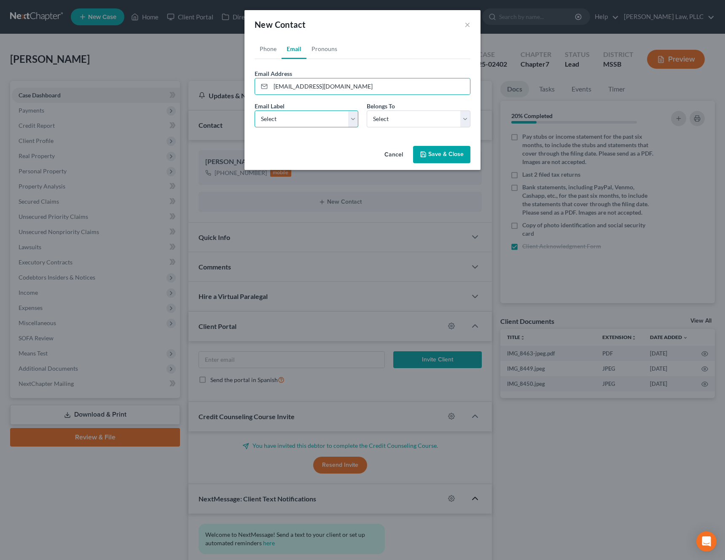
click at [311, 120] on select "Select Home Work Other" at bounding box center [307, 119] width 104 height 17
select select "0"
click at [255, 111] on select "Select Home Work Other" at bounding box center [307, 119] width 104 height 17
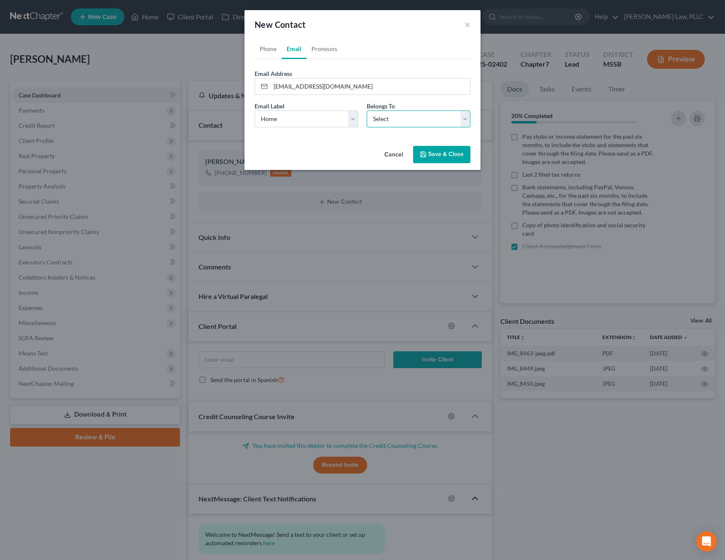
click at [378, 120] on select "Select Client Other" at bounding box center [419, 119] width 104 height 17
select select "0"
click at [367, 111] on select "Select Client Other" at bounding box center [419, 119] width 104 height 17
select select "0"
click at [276, 57] on link "Phone" at bounding box center [268, 49] width 27 height 20
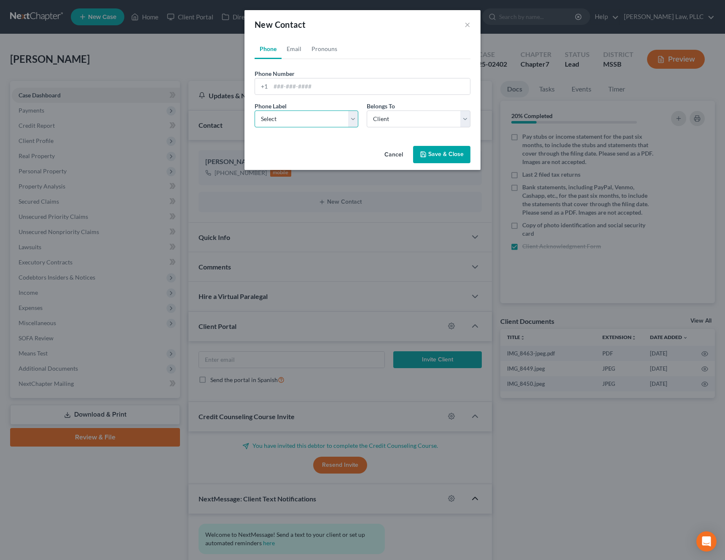
click at [324, 119] on select "Select Mobile Home Work Other" at bounding box center [307, 119] width 104 height 17
click at [450, 153] on button "Save & Close" at bounding box center [441, 155] width 57 height 18
click at [359, 83] on input "tel" at bounding box center [371, 86] width 200 height 16
paste input "[PHONE_NUMBER]"
type input "[PHONE_NUMBER]"
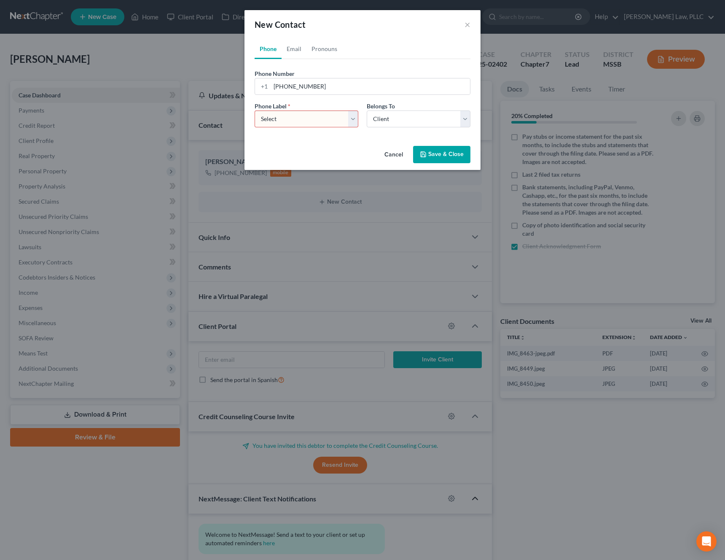
click at [312, 129] on div "Phone Label * Select Mobile Home Work Other Belongs To * Select Client Other" at bounding box center [363, 118] width 224 height 32
click at [312, 124] on select "Select Mobile Home Work Other" at bounding box center [307, 119] width 104 height 17
select select "0"
click at [255, 111] on select "Select Mobile Home Work Other" at bounding box center [307, 119] width 104 height 17
click at [437, 159] on button "Save & Close" at bounding box center [441, 155] width 57 height 18
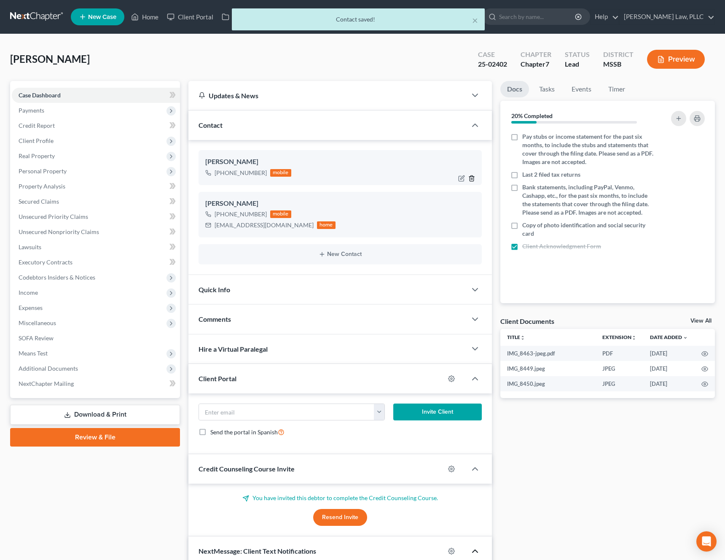
click at [471, 177] on icon "button" at bounding box center [472, 178] width 7 height 7
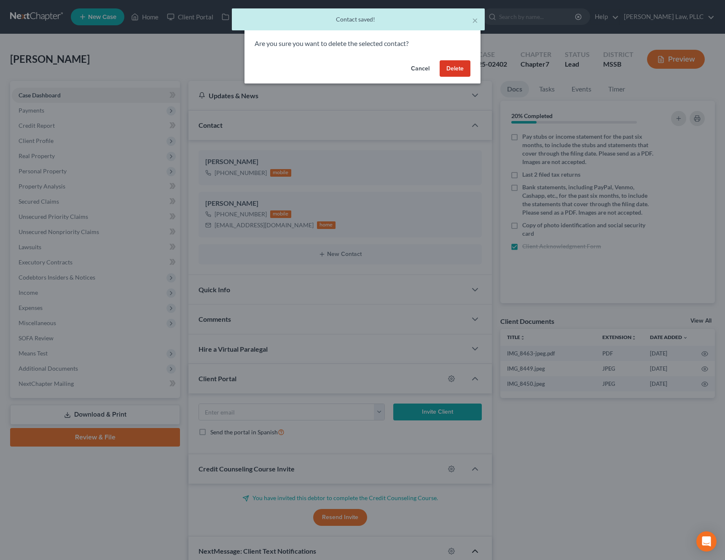
click at [461, 71] on button "Delete" at bounding box center [455, 68] width 31 height 17
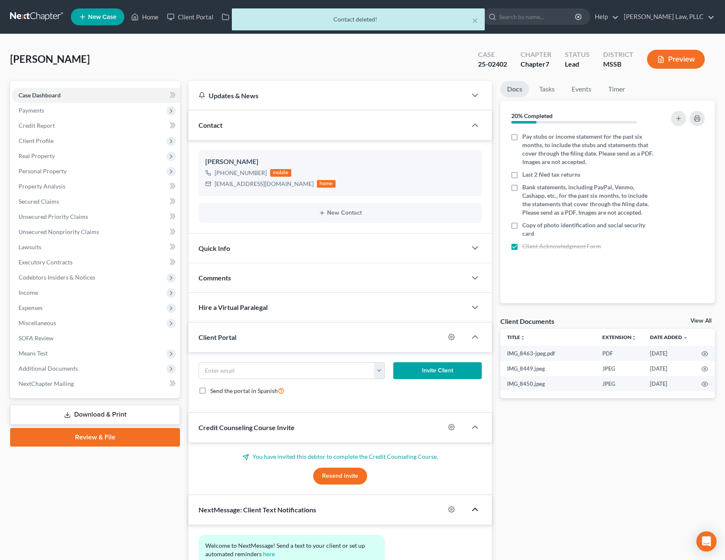
scroll to position [74, 0]
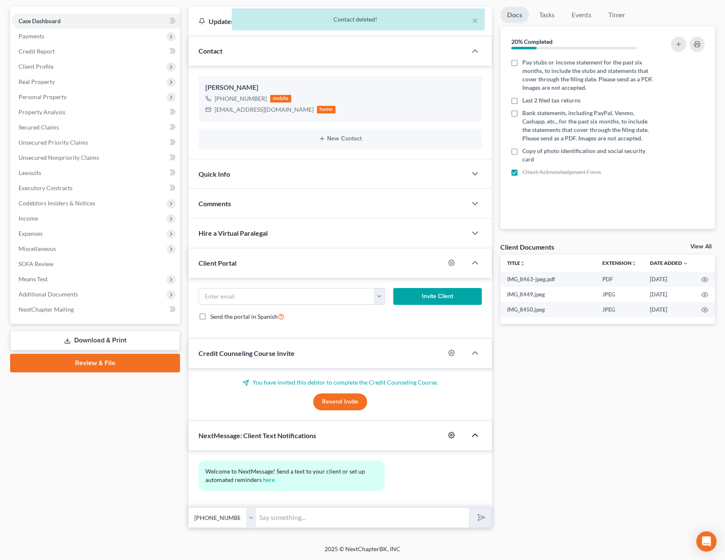
click at [452, 436] on icon "button" at bounding box center [451, 435] width 7 height 7
select select
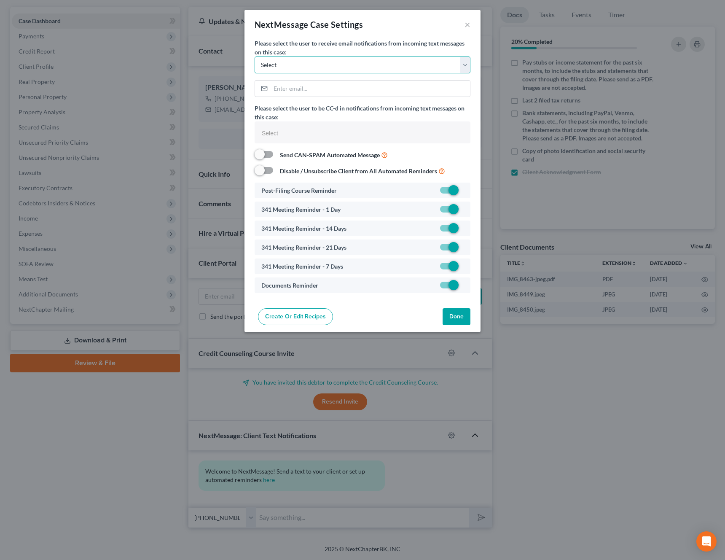
click at [415, 72] on select "Select [PERSON_NAME][EMAIL_ADDRESS][PERSON_NAME][DOMAIN_NAME] [PERSON_NAME][EMA…" at bounding box center [363, 65] width 216 height 17
select select "0"
click at [255, 57] on select "Select [PERSON_NAME][EMAIL_ADDRESS][PERSON_NAME][DOMAIN_NAME] [PERSON_NAME][EMA…" at bounding box center [363, 65] width 216 height 17
click at [464, 308] on button "Done" at bounding box center [457, 316] width 28 height 17
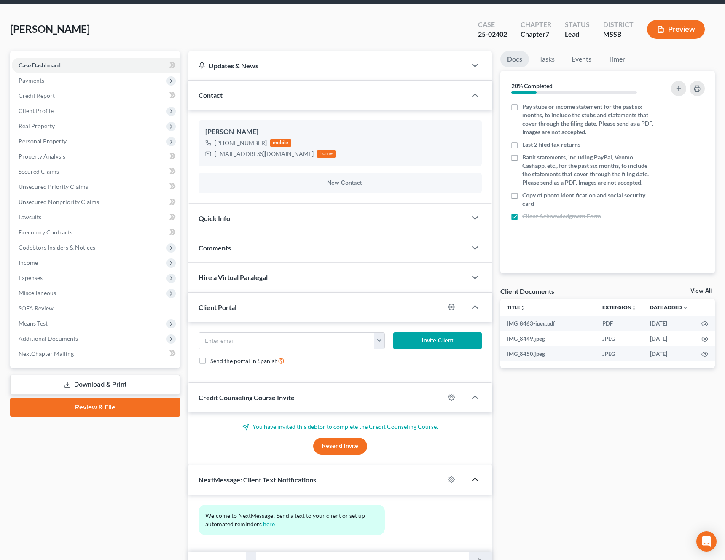
scroll to position [0, 0]
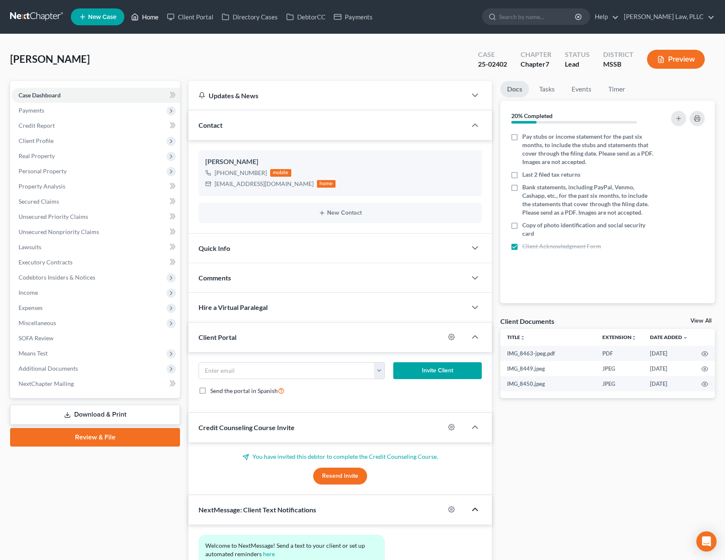
click at [147, 23] on link "Home" at bounding box center [145, 16] width 36 height 15
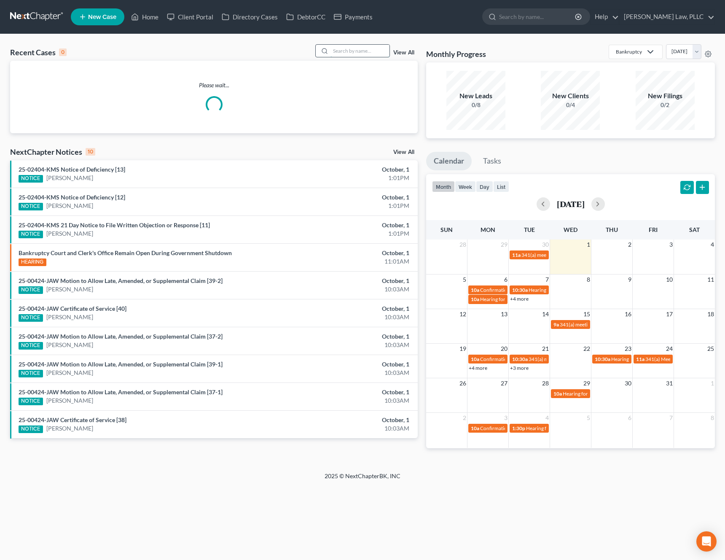
click at [372, 49] on input "search" at bounding box center [360, 51] width 59 height 12
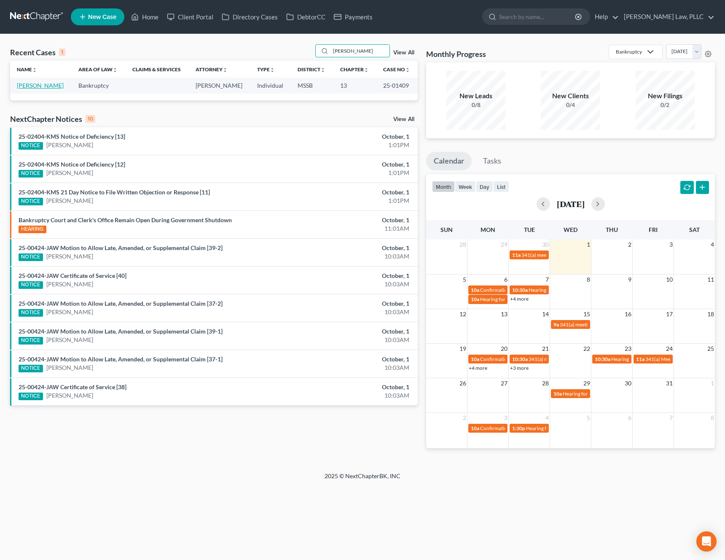
type input "[PERSON_NAME]"
click at [41, 86] on link "[PERSON_NAME]" at bounding box center [40, 85] width 47 height 7
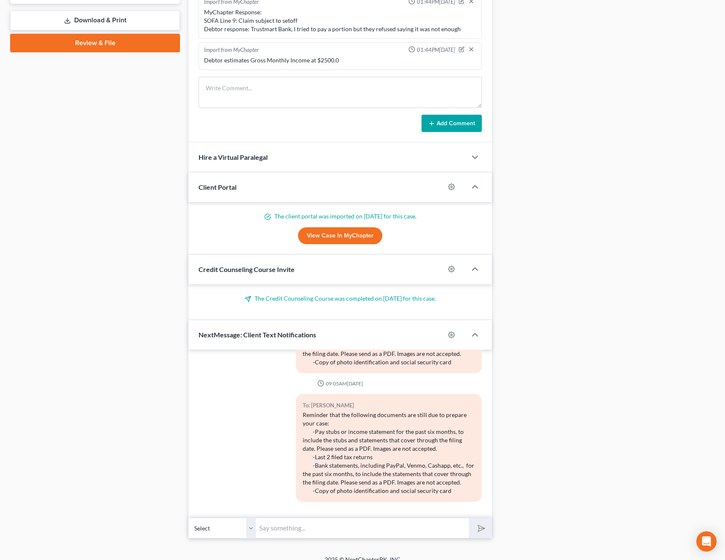
scroll to position [420, 0]
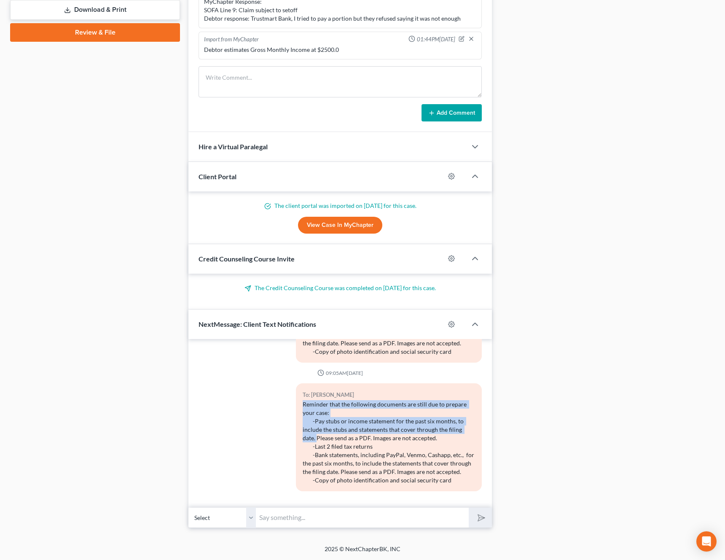
drag, startPoint x: 302, startPoint y: 405, endPoint x: 477, endPoint y: 431, distance: 176.7
click at [477, 431] on div "To: [PERSON_NAME] Reminder that the following documents are still due to prepar…" at bounding box center [389, 437] width 186 height 108
copy div "Reminder that the following documents are still due to prepare your case: -Pay …"
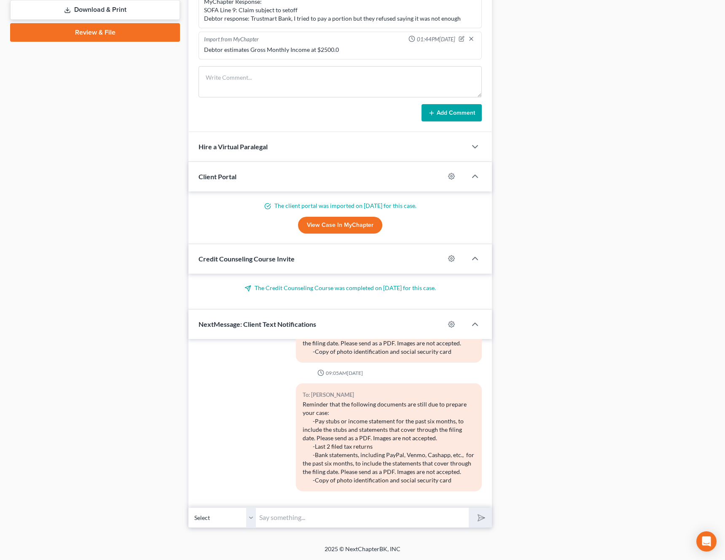
click at [290, 518] on input "text" at bounding box center [362, 517] width 213 height 21
paste input "Reminder that the following documents are still due to prepare your case: -Pay …"
drag, startPoint x: 335, startPoint y: 412, endPoint x: 300, endPoint y: 404, distance: 35.5
click at [300, 404] on div "To: [PERSON_NAME] Reminder that the following documents are still due to prepar…" at bounding box center [389, 437] width 186 height 108
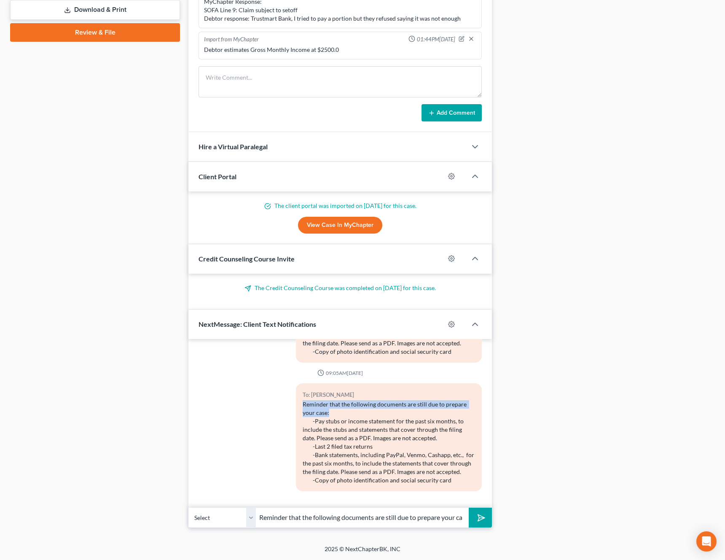
copy div "Reminder that the following documents are still due to prepare your case:"
click at [337, 522] on input "Reminder that the following documents are still due to prepare your case: -Pay …" at bounding box center [362, 517] width 213 height 21
paste input "text"
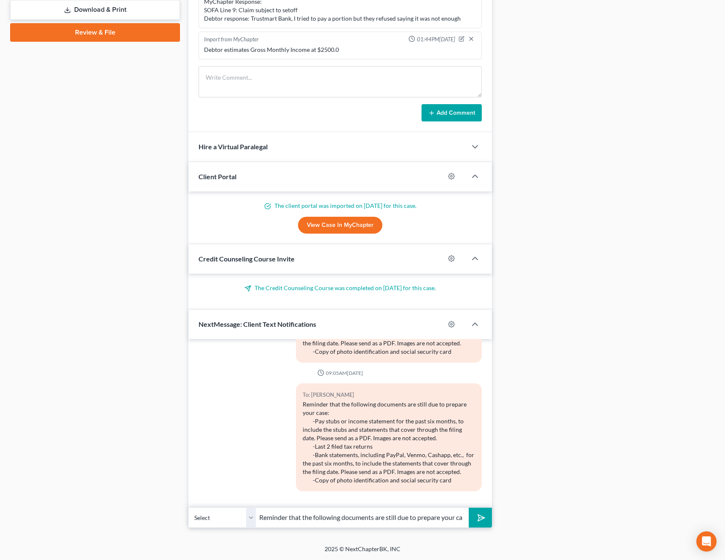
scroll to position [0, 11]
type input "Reminder that the following documents are still due to prepare your case:"
click at [485, 516] on icon "submit" at bounding box center [480, 518] width 12 height 12
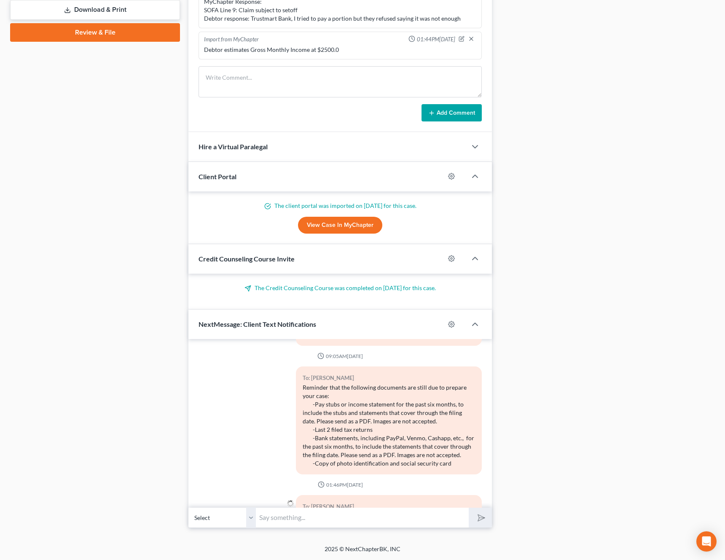
scroll to position [917, 0]
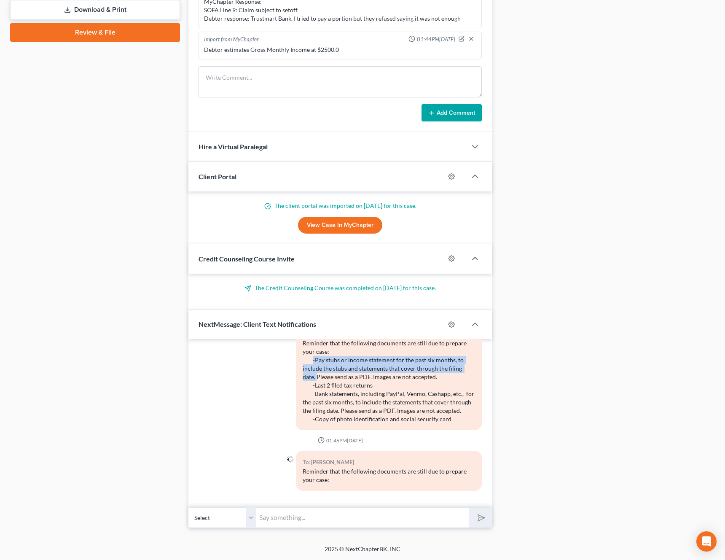
drag, startPoint x: 477, startPoint y: 367, endPoint x: 310, endPoint y: 363, distance: 166.7
click at [310, 363] on div "To: [PERSON_NAME] Reminder that the following documents are still due to prepar…" at bounding box center [389, 376] width 186 height 108
copy div "-Pay stubs or income statement for the past six months, to include the stubs an…"
click at [338, 521] on input "text" at bounding box center [362, 517] width 213 height 21
paste input "-Pay stubs or income statement for the past six months, to include the stubs an…"
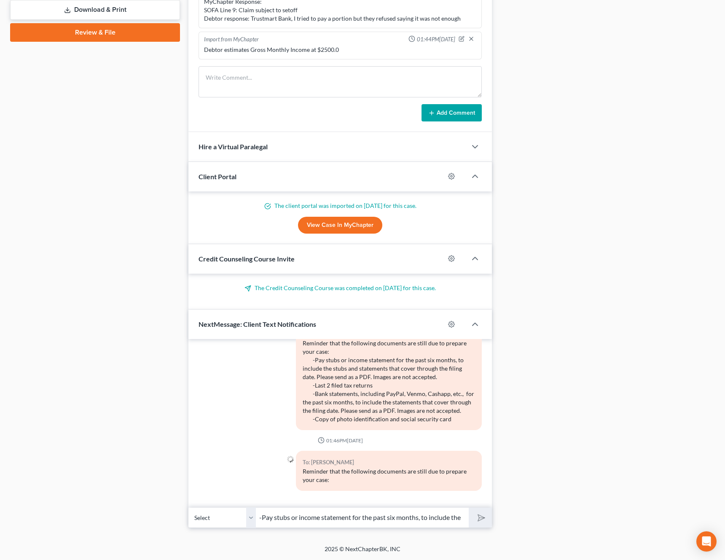
scroll to position [0, 164]
type input "-Pay stubs or income statement for the past six months, to include the stubs an…"
click at [484, 516] on icon "submit" at bounding box center [480, 518] width 12 height 12
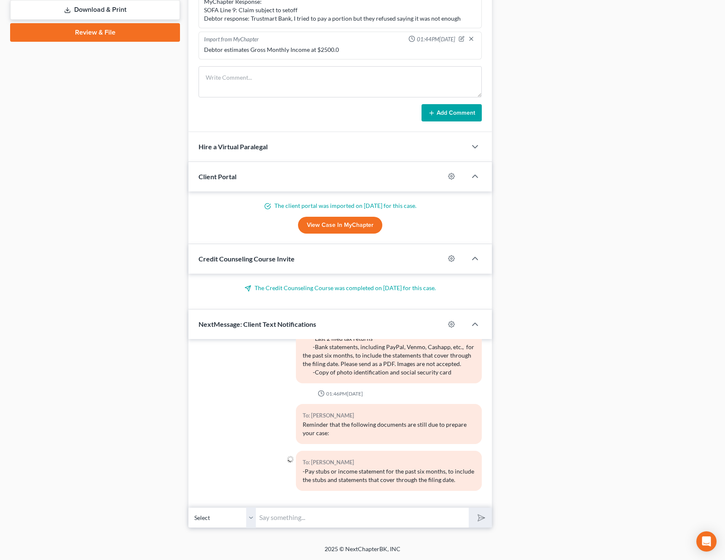
scroll to position [952, 0]
drag, startPoint x: 378, startPoint y: 349, endPoint x: 308, endPoint y: 351, distance: 69.6
click at [308, 351] on div "Reminder that the following documents are still due to prepare your case: -Pay …" at bounding box center [389, 334] width 173 height 84
copy div "-Last 2 filed tax returns"
click at [392, 518] on input "text" at bounding box center [362, 517] width 213 height 21
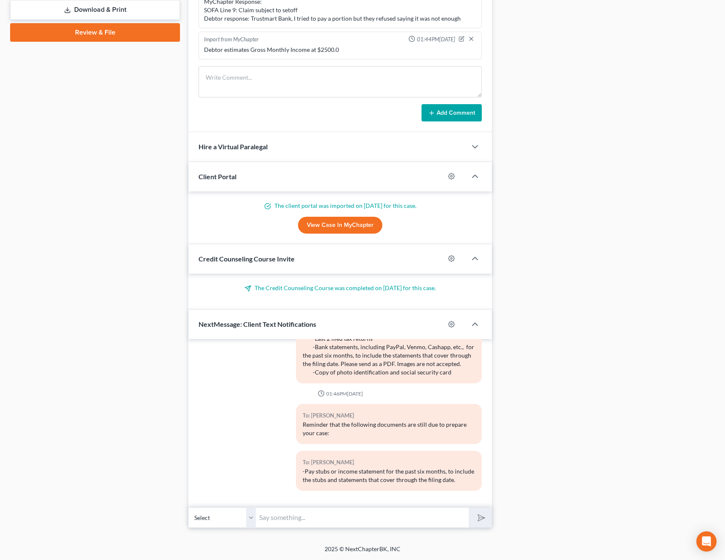
paste input "-Last 2 filed tax returns"
type input "-Last 2 filed tax returns"
click at [477, 517] on icon "submit" at bounding box center [480, 518] width 12 height 12
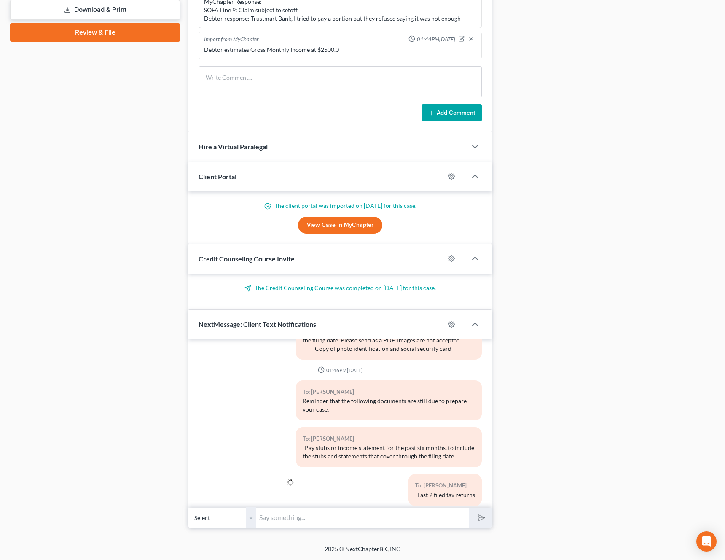
scroll to position [965, 0]
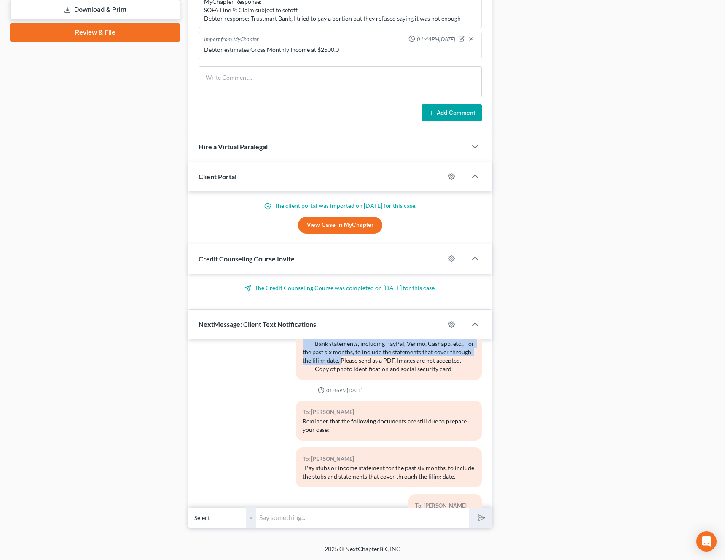
drag, startPoint x: 340, startPoint y: 364, endPoint x: 297, endPoint y: 347, distance: 45.8
click at [297, 347] on div "To: [PERSON_NAME] Reminder that the following documents are still due to prepar…" at bounding box center [389, 326] width 186 height 108
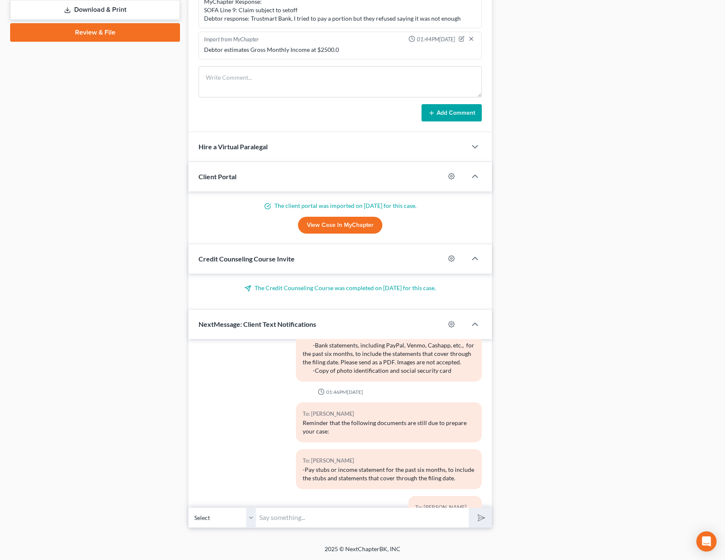
click at [333, 372] on div "Reminder that the following documents are still due to prepare your case: -Pay …" at bounding box center [389, 333] width 173 height 84
drag, startPoint x: 340, startPoint y: 380, endPoint x: 295, endPoint y: 363, distance: 47.4
click at [295, 363] on div "To: [PERSON_NAME] Reminder that the following documents are still due to prepar…" at bounding box center [389, 331] width 195 height 114
copy div "-Bank statements, including PayPal, Venmo, Cashapp, etc., for the past six mont…"
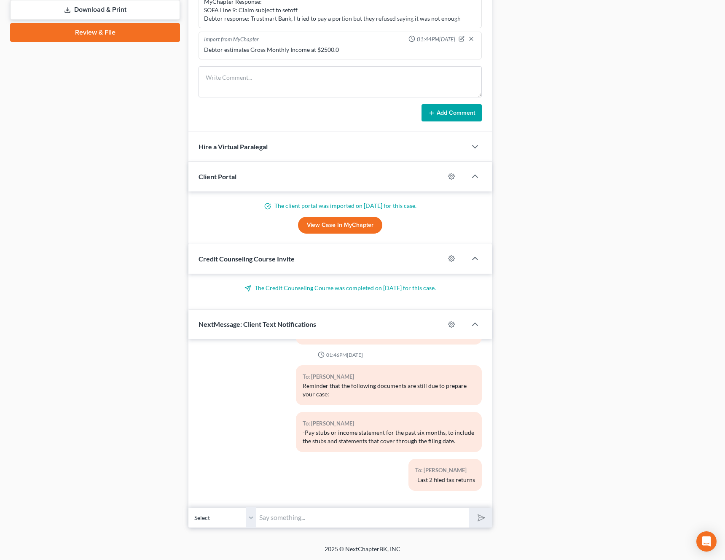
click at [317, 514] on input "text" at bounding box center [362, 517] width 213 height 21
paste input "-Bank statements, including PayPal, Venmo, Cashapp, etc., for the past six mont…"
type input "-Bank statements, including PayPal, Venmo, Cashapp, etc., for the past six mont…"
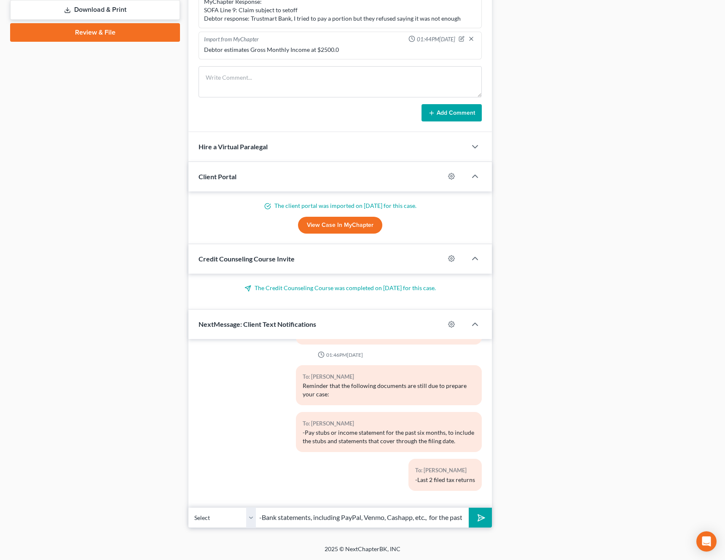
click at [483, 523] on button "submit" at bounding box center [480, 518] width 23 height 20
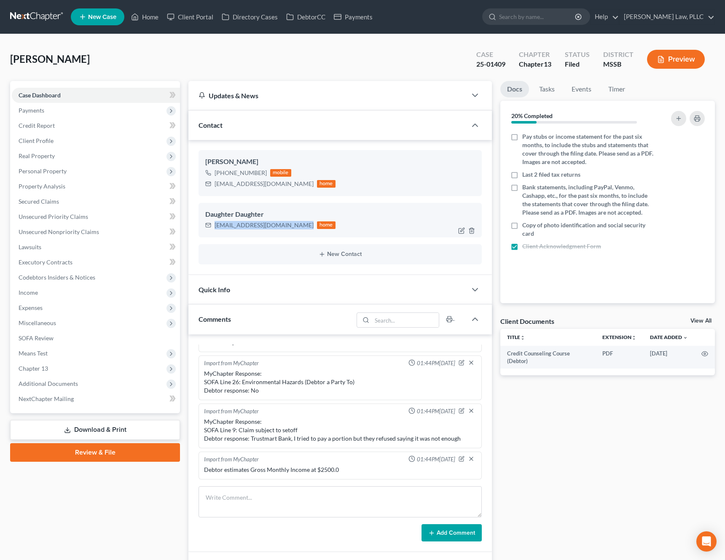
drag, startPoint x: 304, startPoint y: 226, endPoint x: 216, endPoint y: 227, distance: 87.7
click at [216, 227] on div "[EMAIL_ADDRESS][DOMAIN_NAME] home" at bounding box center [270, 225] width 130 height 11
copy div "[EMAIL_ADDRESS][DOMAIN_NAME]"
click at [148, 17] on link "Home" at bounding box center [145, 16] width 36 height 15
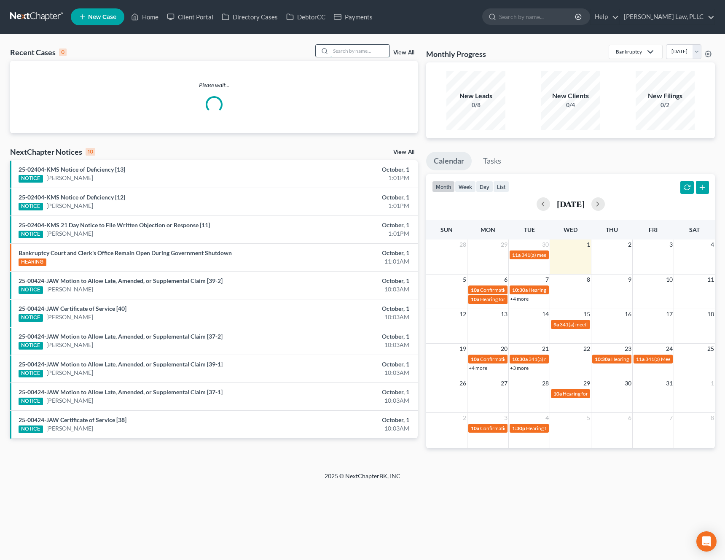
click at [356, 48] on input "search" at bounding box center [360, 51] width 59 height 12
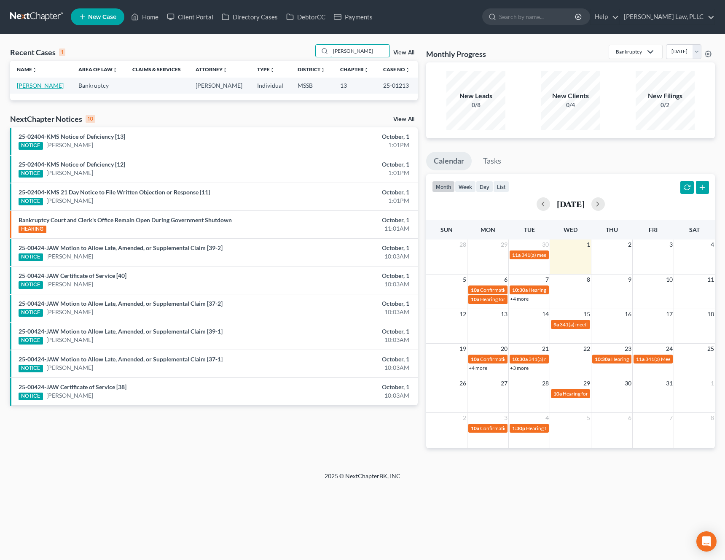
type input "[PERSON_NAME]"
click at [47, 84] on link "[PERSON_NAME]" at bounding box center [40, 85] width 47 height 7
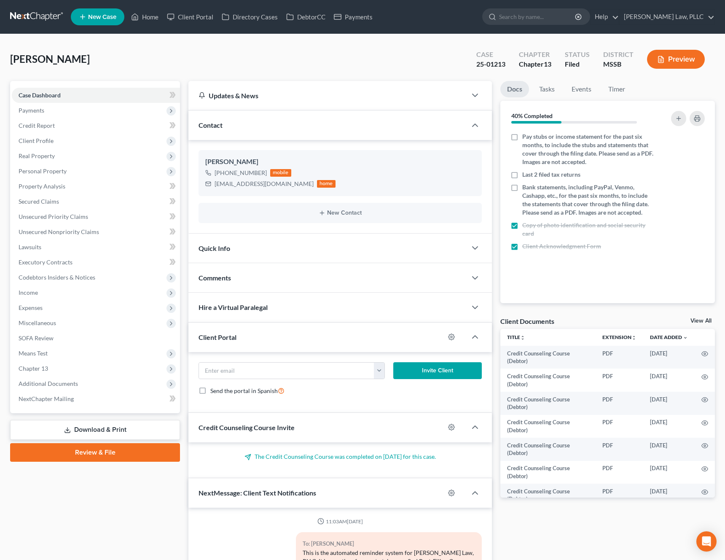
scroll to position [1089, 0]
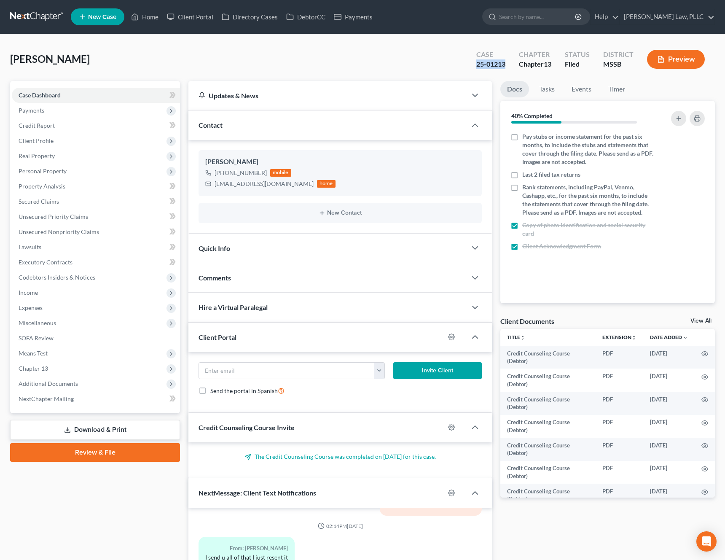
drag, startPoint x: 506, startPoint y: 65, endPoint x: 477, endPoint y: 67, distance: 29.7
click at [477, 67] on div "Case 25-01213" at bounding box center [491, 60] width 43 height 25
copy div "25-01213"
click at [186, 19] on link "Client Portal" at bounding box center [190, 16] width 55 height 15
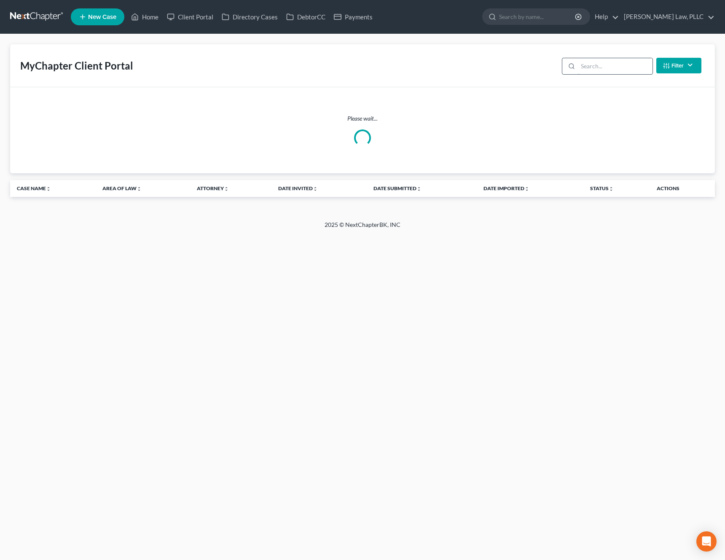
click at [611, 70] on input "search" at bounding box center [615, 66] width 75 height 16
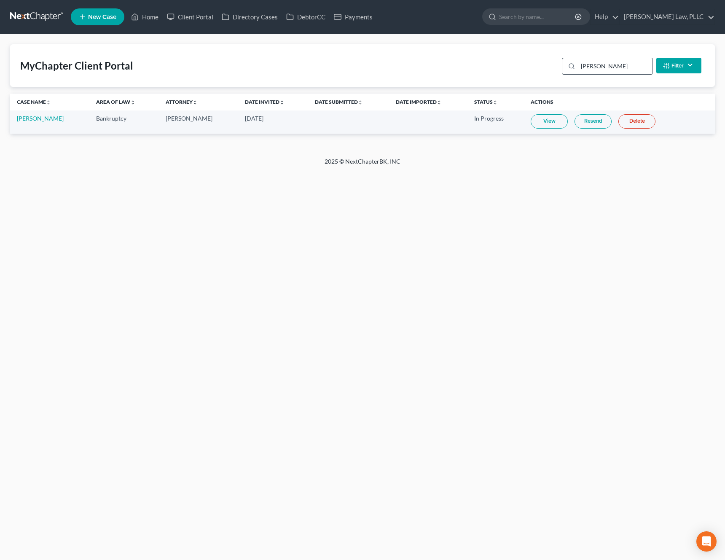
click at [617, 63] on input "[PERSON_NAME]" at bounding box center [615, 66] width 75 height 16
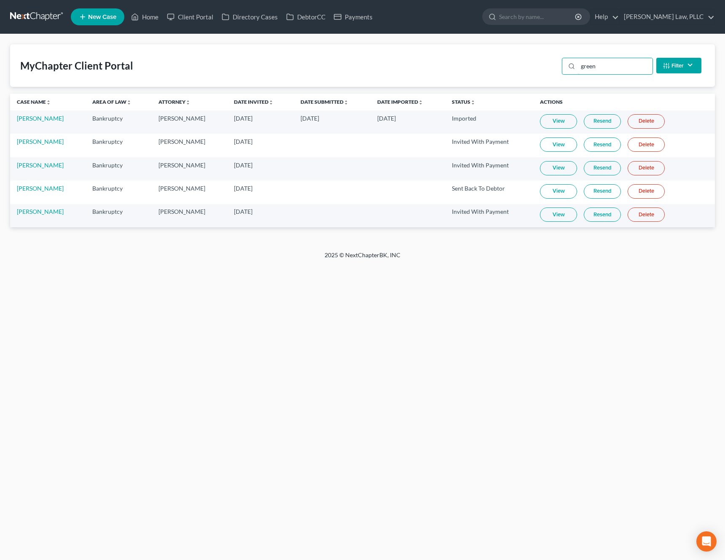
type input "green"
click at [150, 18] on link "Home" at bounding box center [145, 16] width 36 height 15
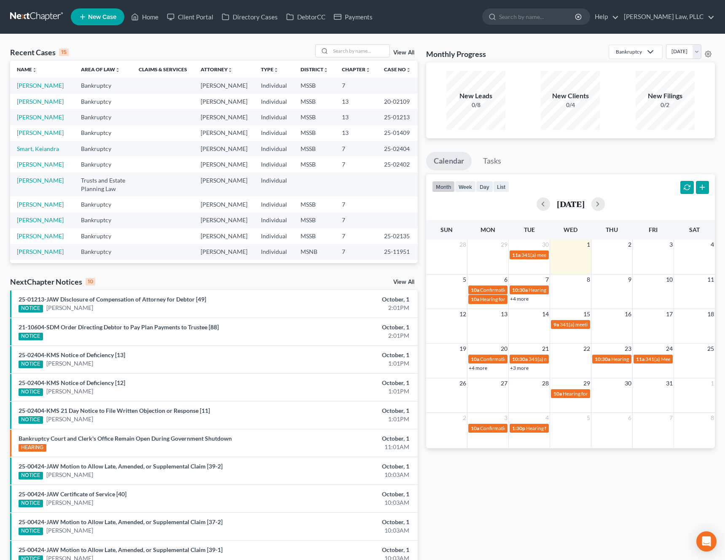
click at [97, 22] on link "New Case" at bounding box center [98, 16] width 54 height 17
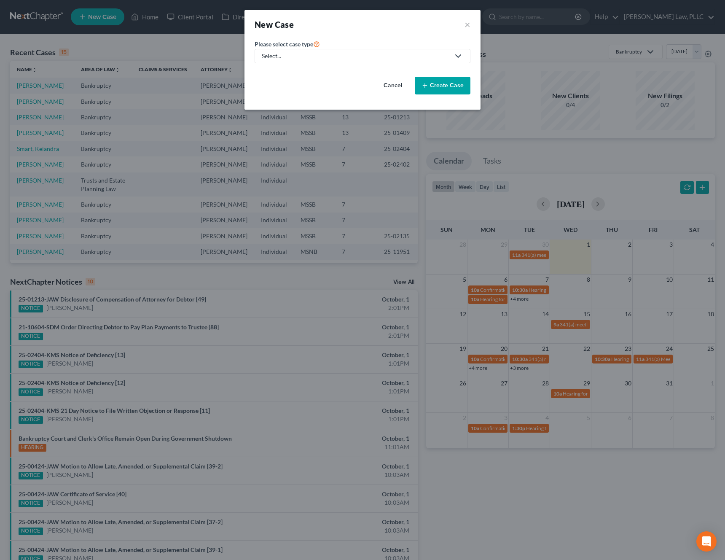
click at [301, 57] on div "Select..." at bounding box center [356, 56] width 188 height 8
click at [293, 70] on div "Bankruptcy" at bounding box center [306, 73] width 87 height 8
select select "44"
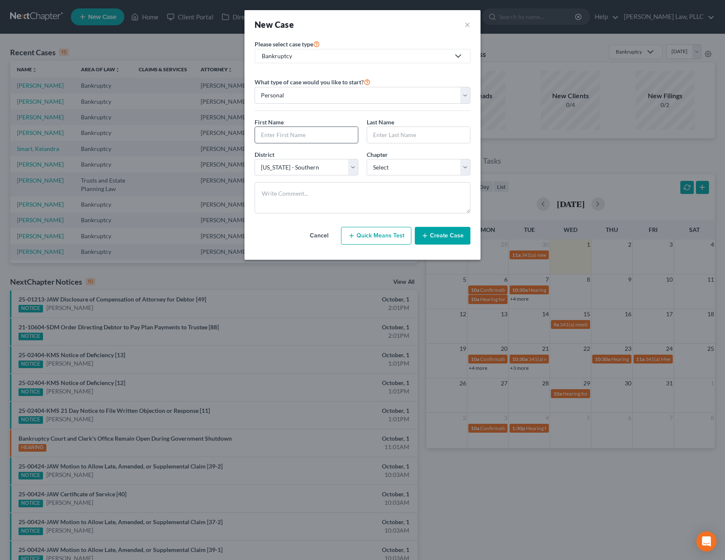
click at [286, 137] on input "text" at bounding box center [306, 135] width 103 height 16
type input "[PERSON_NAME]"
click at [419, 166] on select "Select 7 11 12 13" at bounding box center [419, 167] width 104 height 17
select select "0"
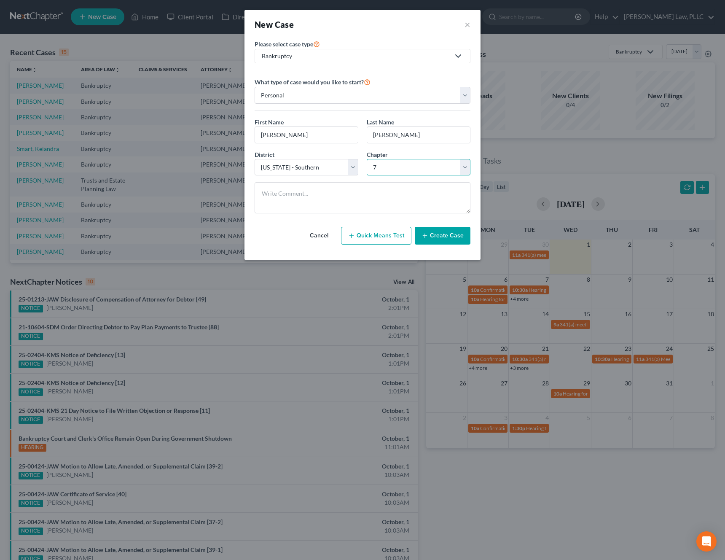
click at [367, 159] on select "Select 7 11 12 13" at bounding box center [419, 167] width 104 height 17
click at [373, 232] on button "Quick Means Test" at bounding box center [376, 236] width 70 height 18
select select "25"
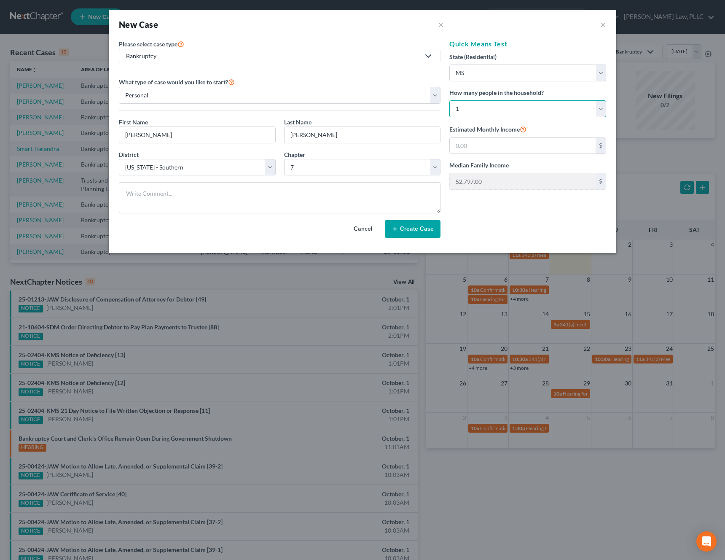
click at [529, 109] on select "Select 1 2 3 4 5 6 7 8 9 10 11 12 13 14 15 16 17 18 19 20" at bounding box center [528, 108] width 157 height 17
select select "1"
click at [450, 100] on select "Select 1 2 3 4 5 6 7 8 9 10 11 12 13 14 15 16 17 18 19 20" at bounding box center [528, 108] width 157 height 17
type input "64,928.00"
click at [537, 146] on input "text" at bounding box center [523, 146] width 146 height 16
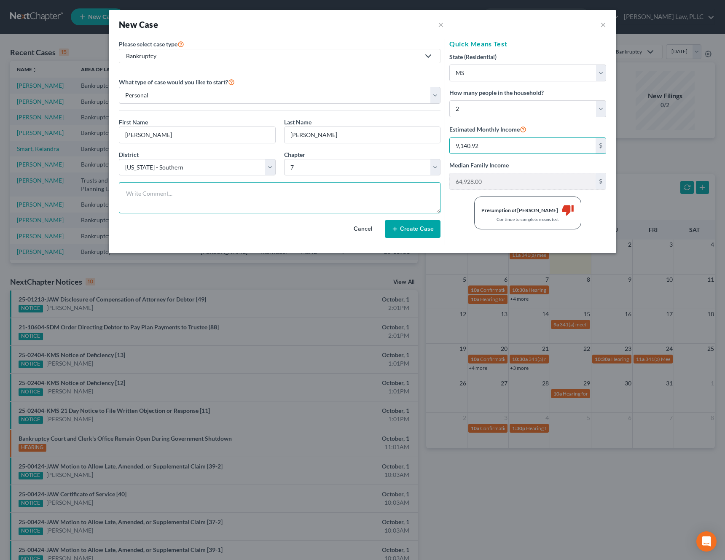
click at [282, 195] on textarea at bounding box center [280, 197] width 322 height 31
drag, startPoint x: 489, startPoint y: 143, endPoint x: 420, endPoint y: 137, distance: 69.4
click at [420, 137] on form "Please select case type * Bankruptcy Bankruptcy Business Formation and Planning…" at bounding box center [363, 142] width 496 height 206
drag, startPoint x: 488, startPoint y: 148, endPoint x: 442, endPoint y: 148, distance: 46.4
click at [442, 148] on form "Please select case type * Bankruptcy Bankruptcy Business Formation and Planning…" at bounding box center [363, 142] width 496 height 206
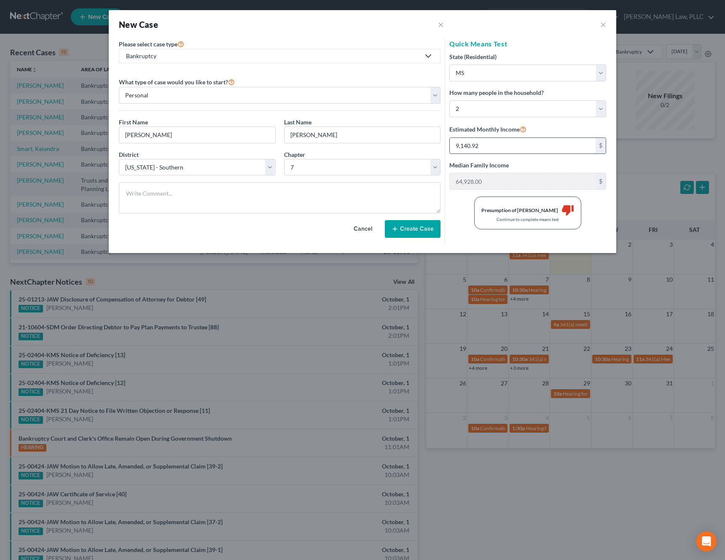
paste input "[EMAIL_ADDRESS][DOMAIN_NAME]"
type input "[EMAIL_ADDRESS][DOMAIN_NAME]"
drag, startPoint x: 512, startPoint y: 147, endPoint x: 421, endPoint y: 147, distance: 92.0
click at [421, 147] on form "Please select case type * Bankruptcy Bankruptcy Business Formation and Planning…" at bounding box center [363, 142] width 496 height 206
type input "7,955.69"
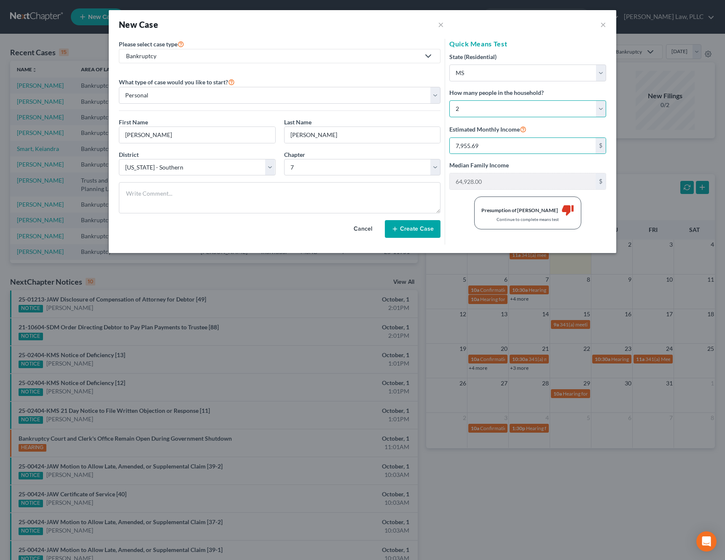
click at [509, 106] on select "Select 1 2 3 4 5 6 7 8 9 10 11 12 13 14 15 16 17 18 19 20" at bounding box center [528, 108] width 157 height 17
click at [450, 100] on select "Select 1 2 3 4 5 6 7 8 9 10 11 12 13 14 15 16 17 18 19 20" at bounding box center [528, 108] width 157 height 17
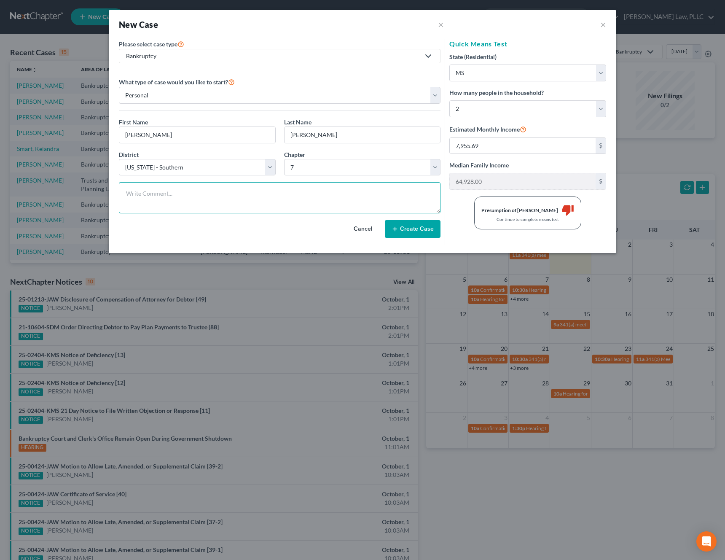
click at [331, 189] on textarea at bounding box center [280, 197] width 322 height 31
click at [601, 23] on button "×" at bounding box center [604, 24] width 6 height 10
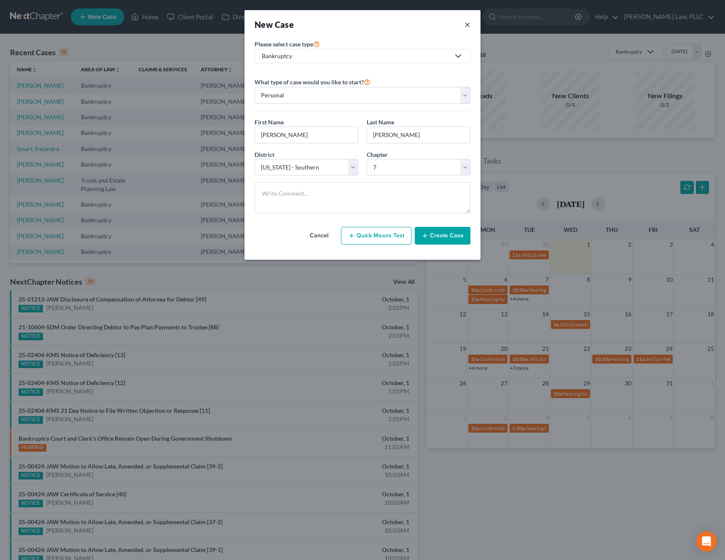
click at [467, 24] on button "×" at bounding box center [468, 25] width 6 height 12
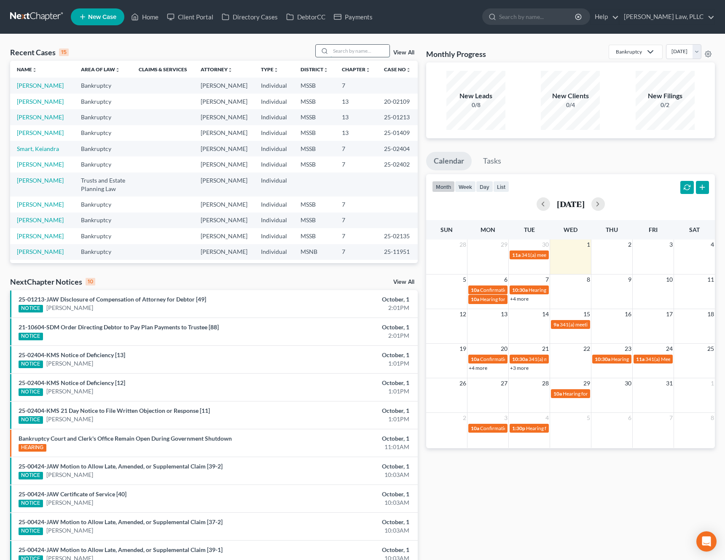
click at [359, 50] on input "search" at bounding box center [360, 51] width 59 height 12
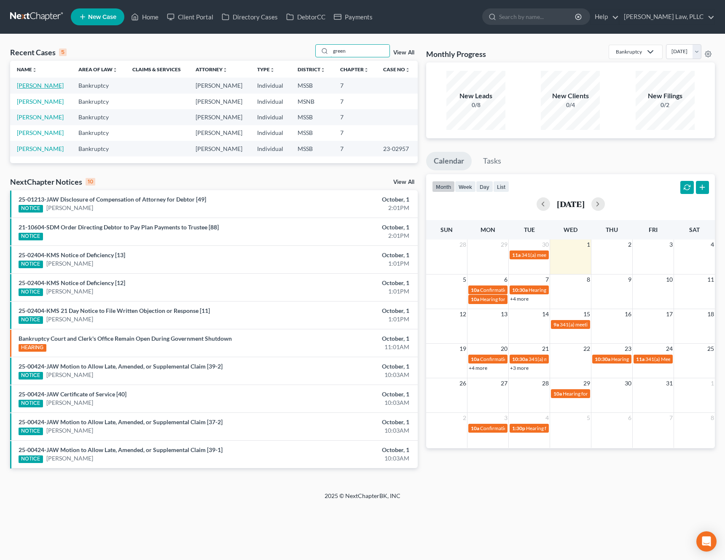
type input "green"
click at [32, 86] on link "[PERSON_NAME]" at bounding box center [40, 85] width 47 height 7
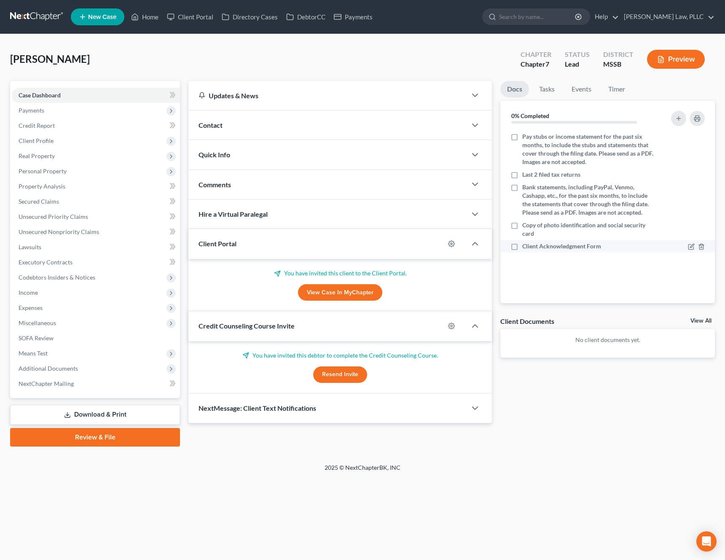
click at [523, 247] on label "Client Acknowledgment Form" at bounding box center [562, 246] width 79 height 8
click at [526, 247] on input "Client Acknowledgment Form" at bounding box center [528, 244] width 5 height 5
checkbox input "true"
click at [53, 107] on span "Payments" at bounding box center [96, 110] width 168 height 15
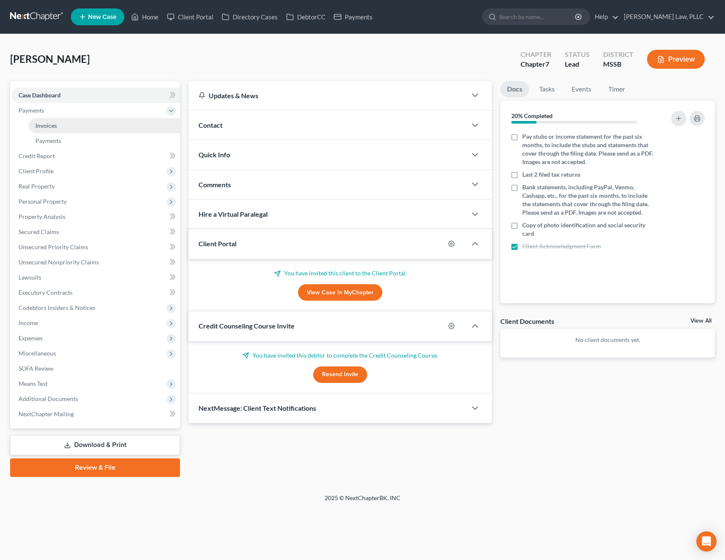
click at [54, 121] on link "Invoices" at bounding box center [104, 125] width 151 height 15
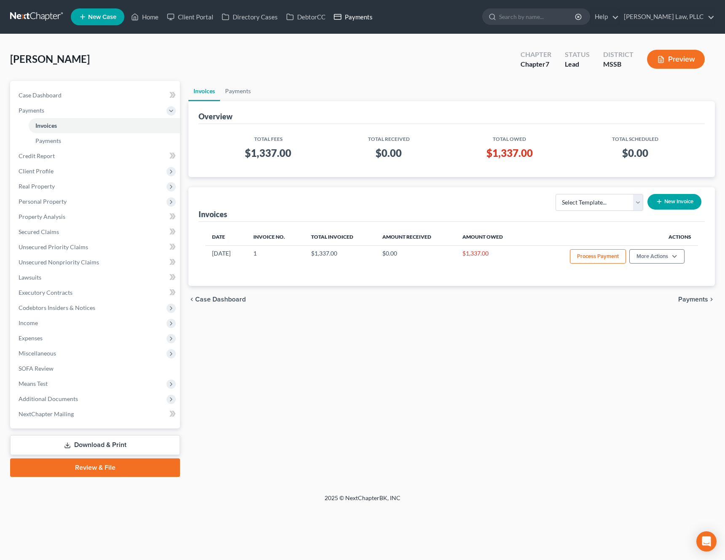
click at [352, 19] on link "Payments" at bounding box center [353, 16] width 47 height 15
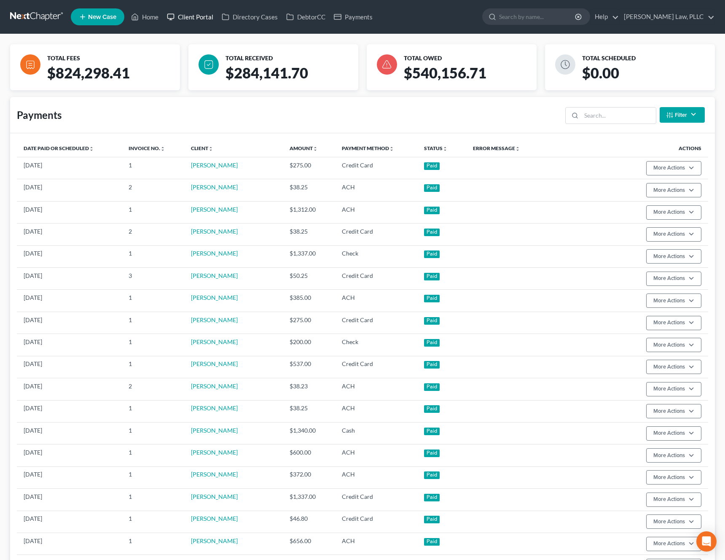
click at [201, 19] on link "Client Portal" at bounding box center [190, 16] width 55 height 15
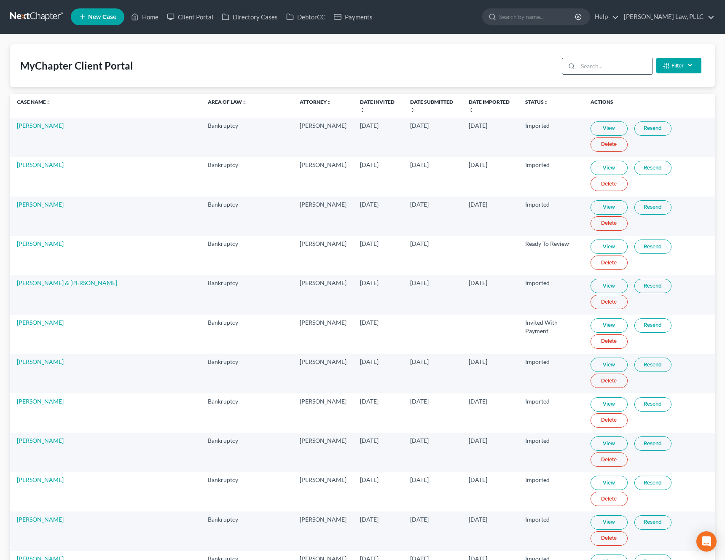
click at [585, 72] on input "search" at bounding box center [615, 66] width 75 height 16
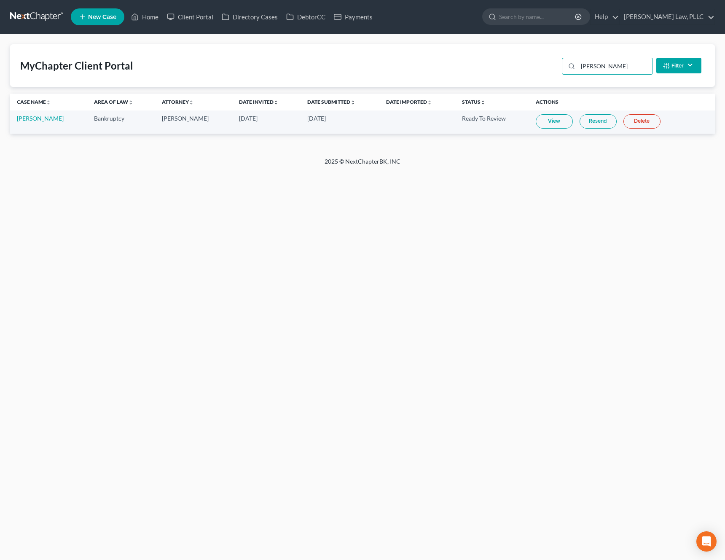
type input "[PERSON_NAME]"
click at [547, 117] on link "View" at bounding box center [554, 121] width 37 height 14
